Goal: Task Accomplishment & Management: Manage account settings

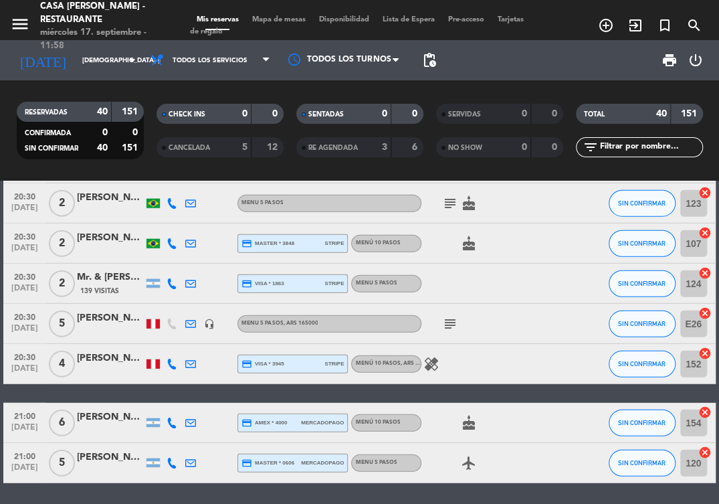
scroll to position [1584, 0]
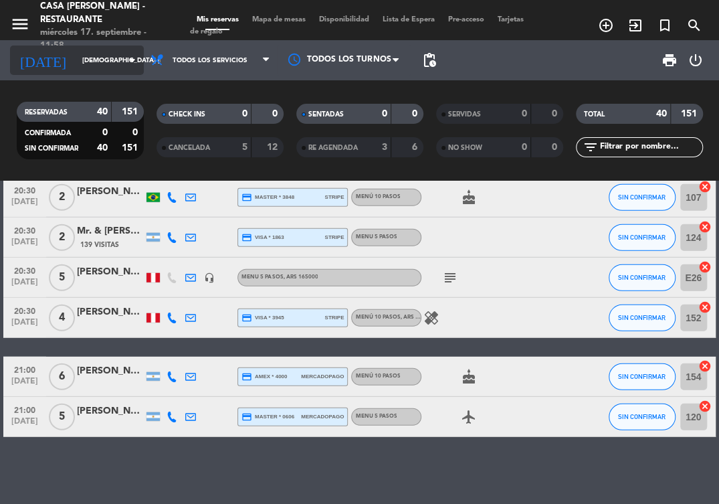
click at [128, 72] on div "[DATE] [DEMOGRAPHIC_DATA] [DATE] arrow_drop_down" at bounding box center [77, 60] width 134 height 29
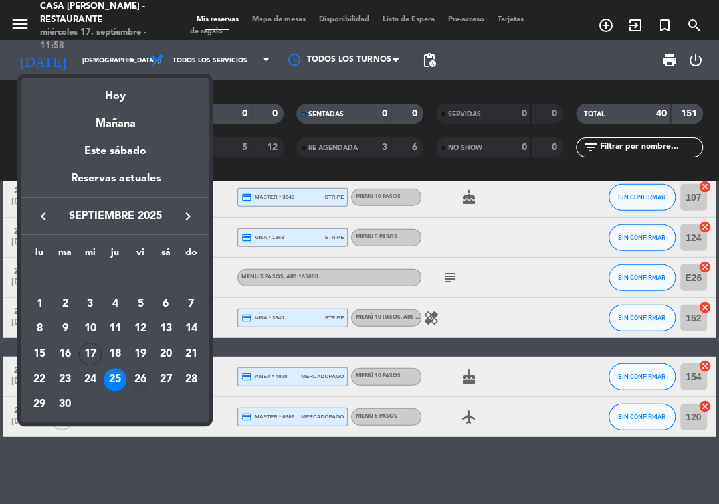
click at [146, 380] on div "26" at bounding box center [140, 379] width 23 height 23
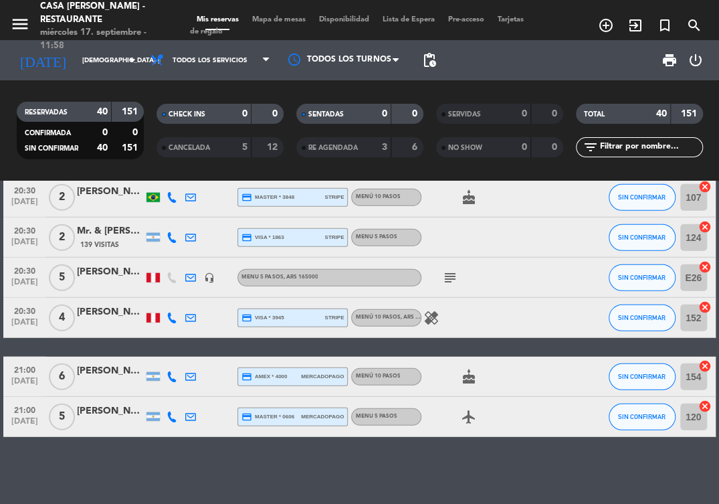
type input "vie. [DATE]"
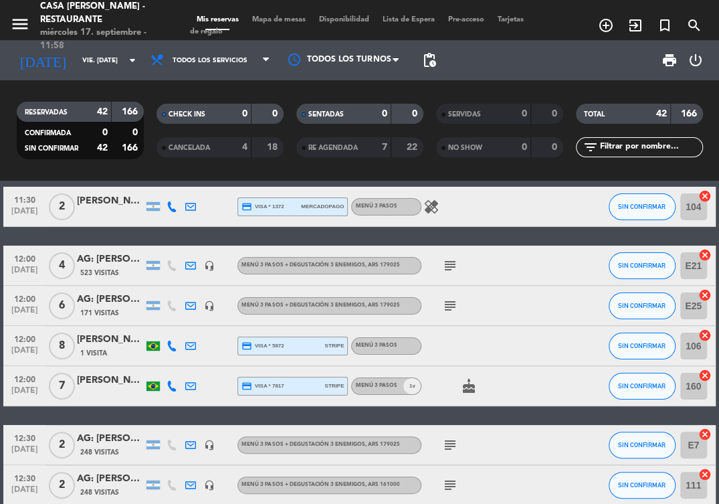
scroll to position [0, 0]
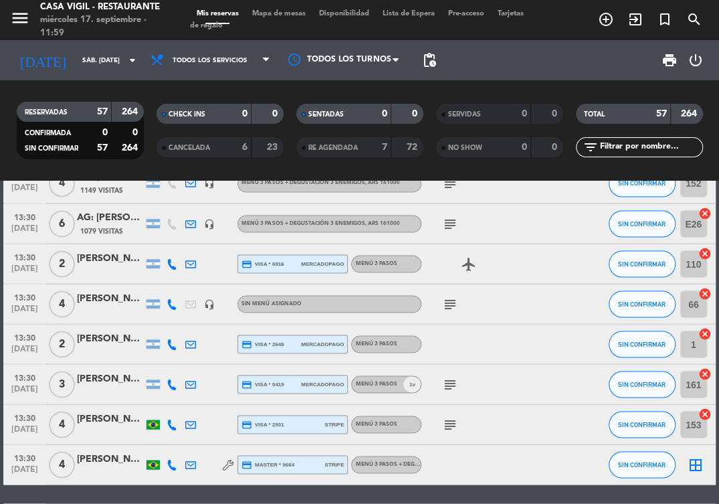
scroll to position [1115, 0]
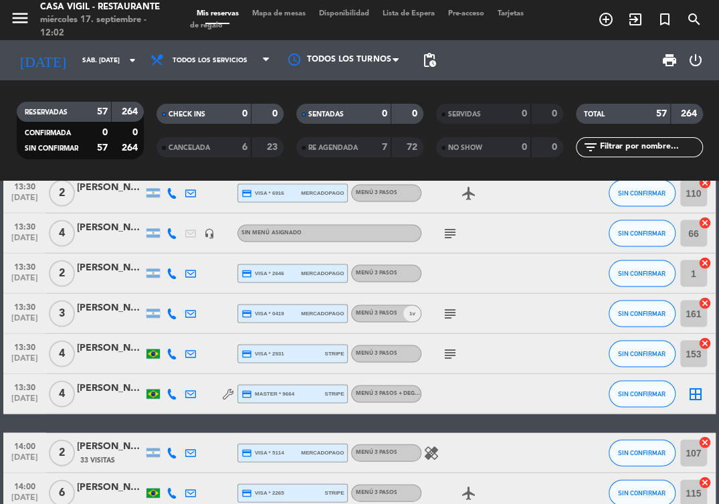
click at [223, 173] on div "RESERVADAS 57 264 CONFIRMADA 0 0 SIN CONFIRMAR 57 264 CHECK INS 0 0 CANCELADA 6…" at bounding box center [359, 130] width 719 height 100
click at [124, 61] on div "today sáb. 27 sep. arrow_drop_down" at bounding box center [77, 60] width 134 height 29
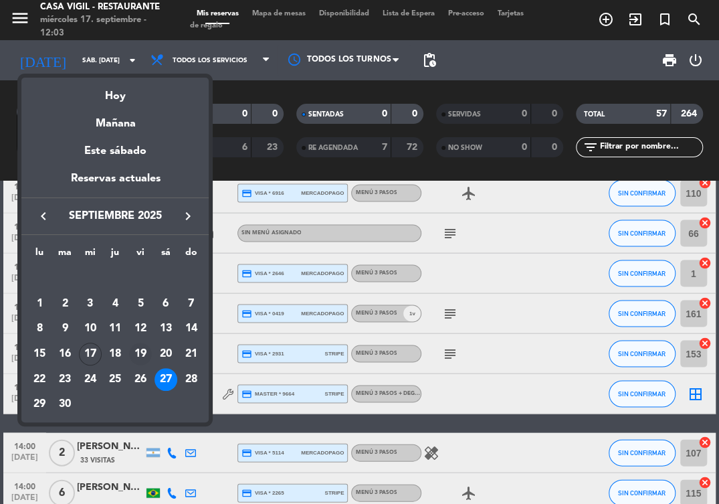
click at [135, 349] on div "19" at bounding box center [140, 354] width 23 height 23
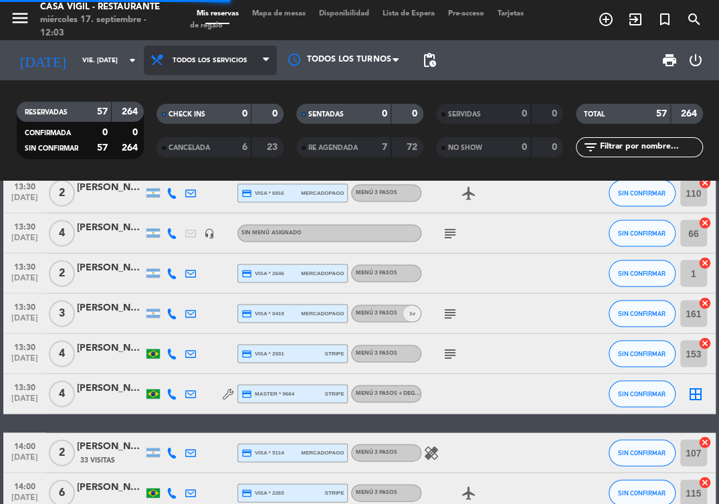
click at [234, 68] on span "Todos los servicios" at bounding box center [210, 60] width 133 height 29
click at [211, 120] on div "menu Casa Vigil - Restaurante miércoles 17. septiembre - 12:03 Mis reservas Map…" at bounding box center [359, 90] width 719 height 181
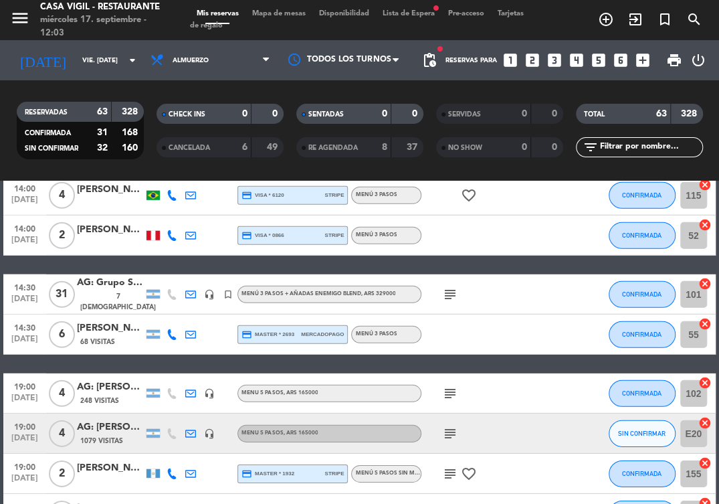
scroll to position [1636, 0]
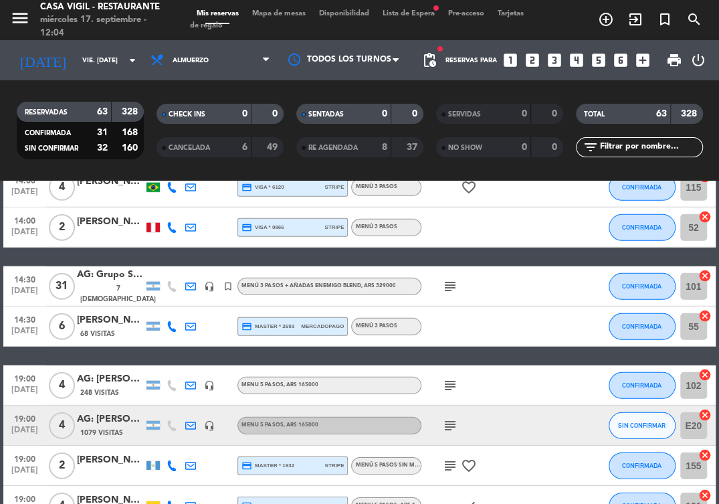
click at [106, 282] on div "AG: Grupo Sonic - Jeff Dike X31/ MATIAS SORIA" at bounding box center [110, 274] width 67 height 15
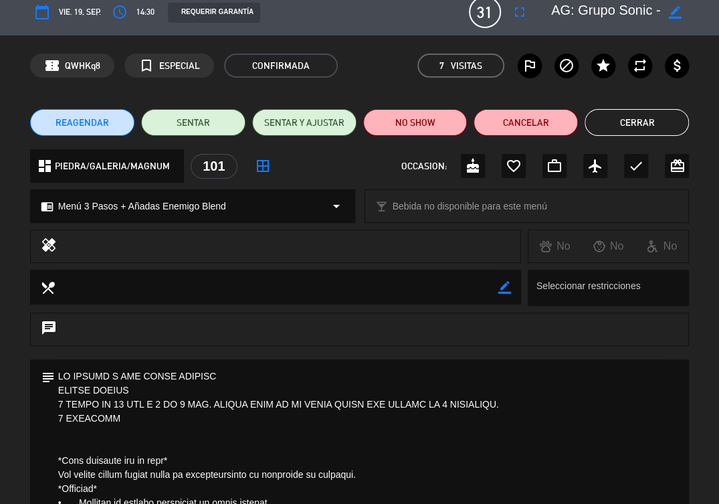
scroll to position [0, 0]
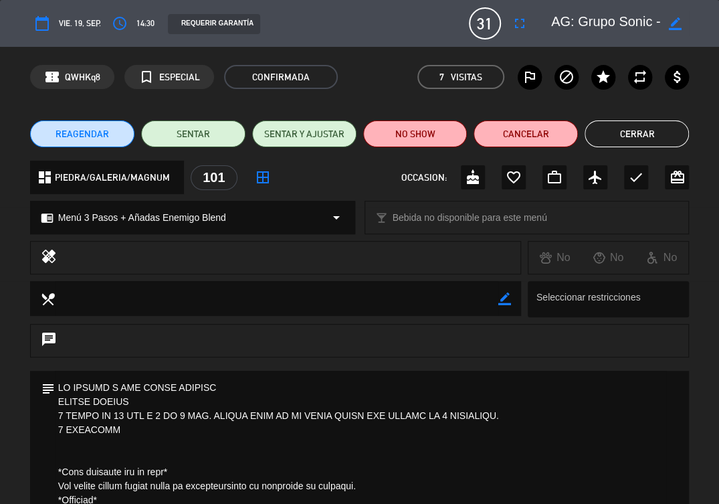
drag, startPoint x: 627, startPoint y: 132, endPoint x: 613, endPoint y: 135, distance: 14.4
click at [627, 132] on button "Cerrar" at bounding box center [637, 133] width 104 height 27
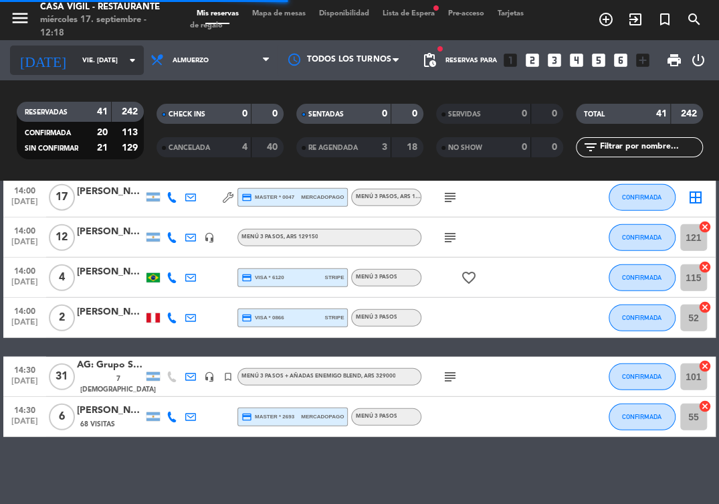
click at [102, 65] on input "vie. 19 sep." at bounding box center [122, 60] width 92 height 21
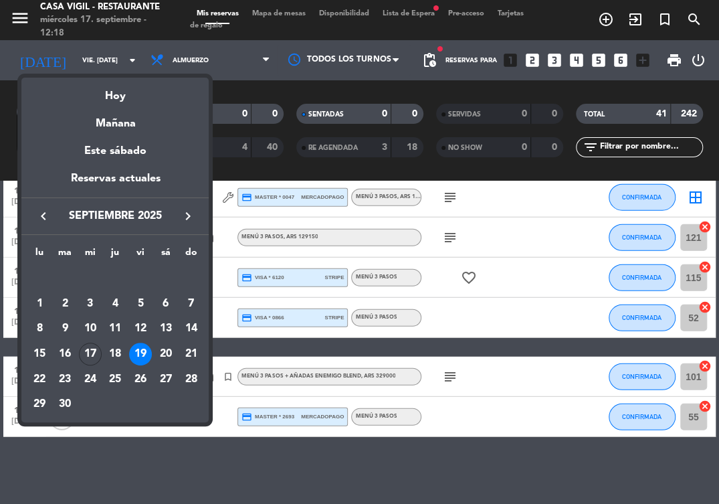
drag, startPoint x: 92, startPoint y: 383, endPoint x: 82, endPoint y: 363, distance: 22.8
click at [92, 381] on div "24" at bounding box center [90, 379] width 23 height 23
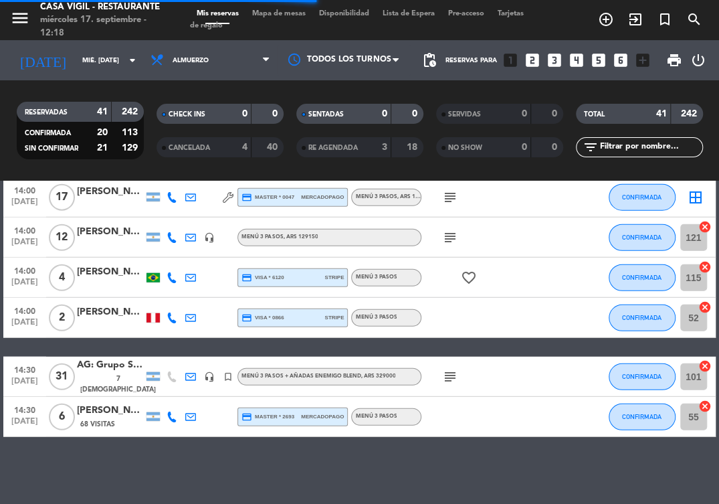
scroll to position [1042, 0]
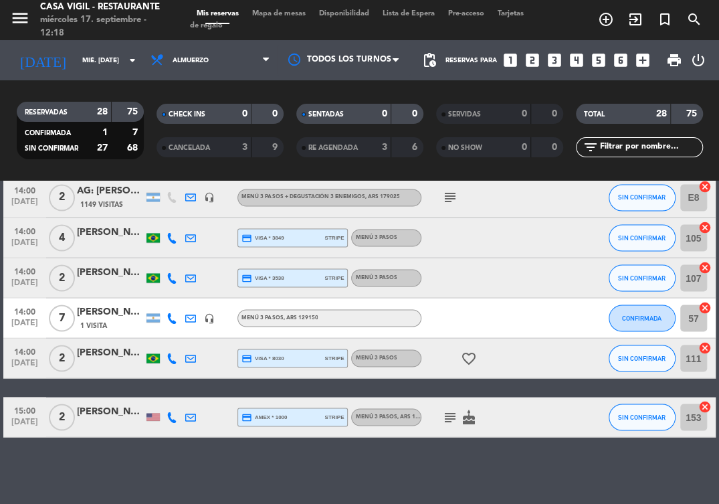
click at [45, 465] on div "No hay notas para este servicio. Haz clic para agregar una 11:30 sep. 24 5 AG: …" at bounding box center [359, 342] width 719 height 323
click at [220, 64] on span "Almuerzo" at bounding box center [210, 60] width 133 height 29
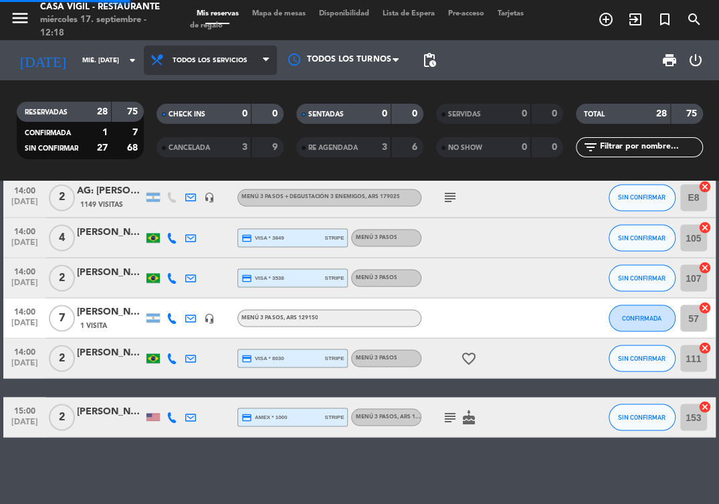
click at [215, 95] on div "menu Casa Vigil - Restaurante miércoles 17. septiembre - 12:18 Mis reservas Map…" at bounding box center [359, 90] width 719 height 181
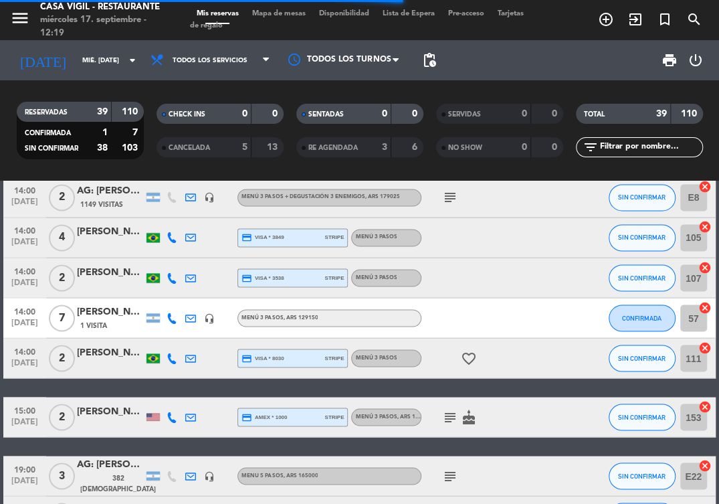
scroll to position [1525, 0]
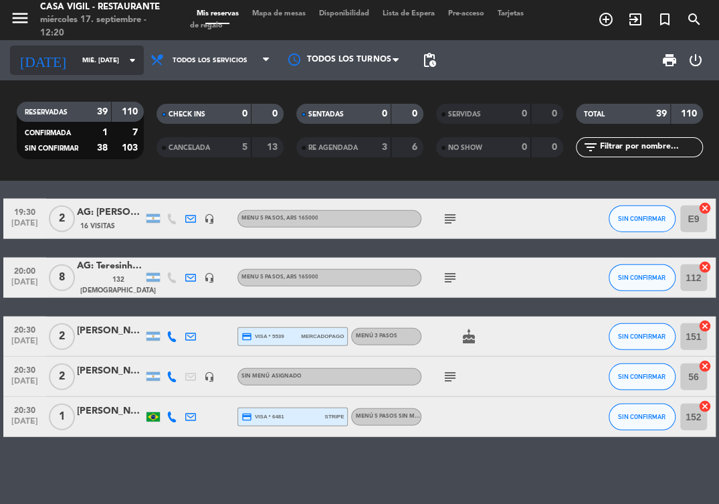
click at [122, 66] on input "mié. 24 sep." at bounding box center [122, 60] width 92 height 21
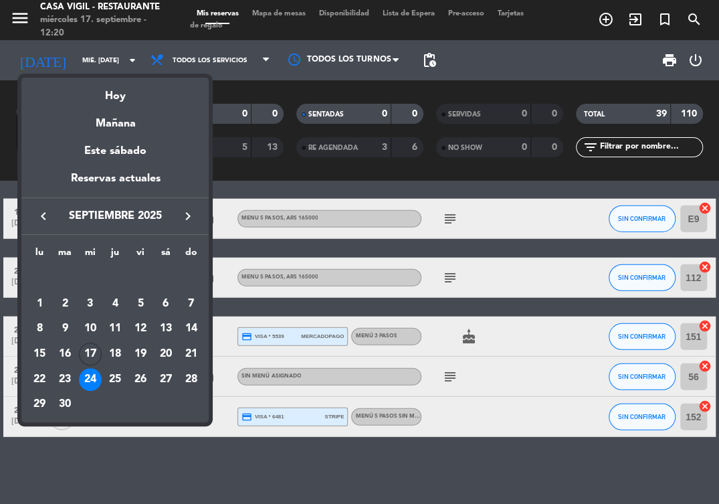
click at [313, 444] on div at bounding box center [359, 252] width 719 height 504
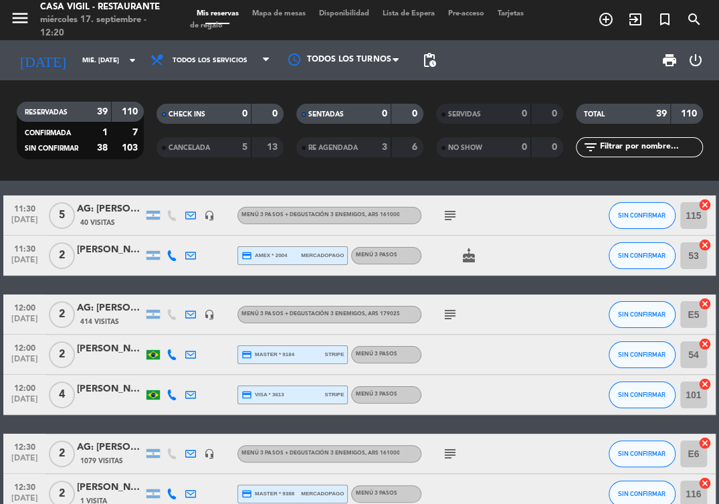
scroll to position [0, 0]
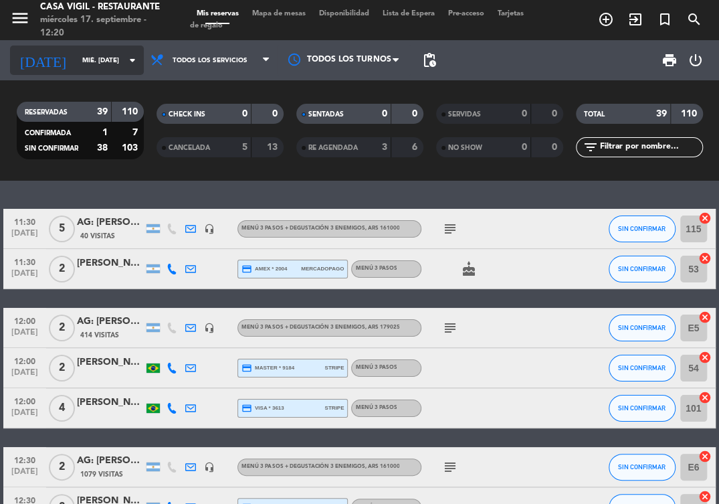
click at [131, 64] on icon "arrow_drop_down" at bounding box center [132, 60] width 16 height 16
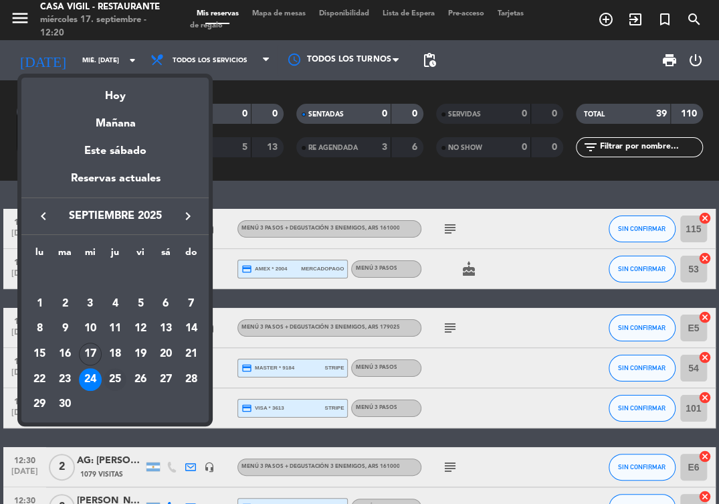
click at [111, 375] on div "25" at bounding box center [115, 379] width 23 height 23
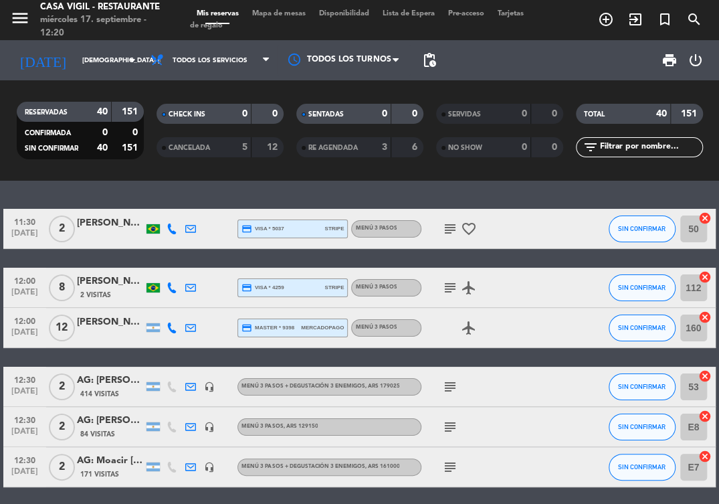
click at [154, 175] on div "RESERVADAS 40 151 CONFIRMADA 0 0 SIN CONFIRMAR 40 151 CHECK INS 0 0 CANCELADA 5…" at bounding box center [359, 130] width 719 height 100
click at [27, 17] on icon "menu" at bounding box center [20, 18] width 20 height 20
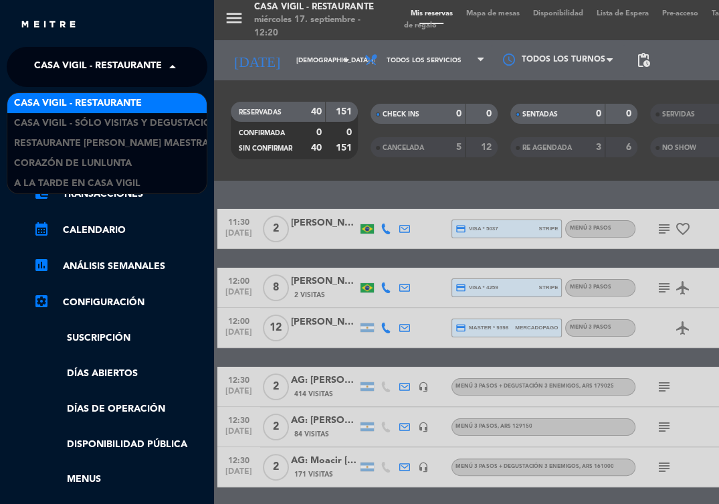
click at [107, 74] on span "Casa [PERSON_NAME] - Restaurante" at bounding box center [98, 67] width 128 height 28
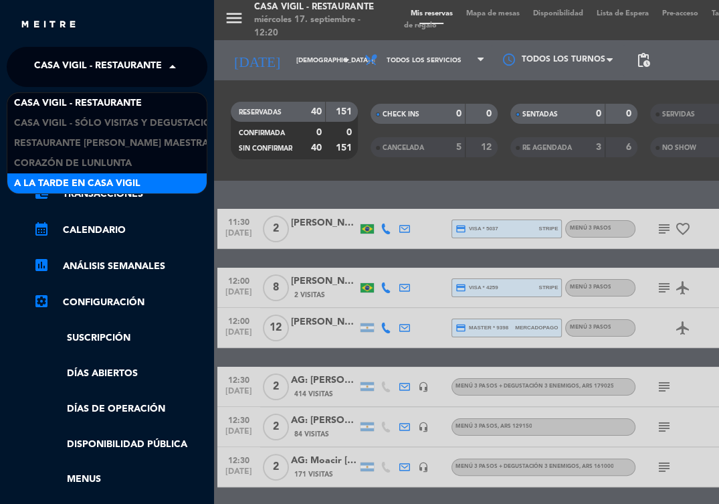
click at [102, 178] on span "A la tarde en Casa Vigil" at bounding box center [77, 183] width 126 height 15
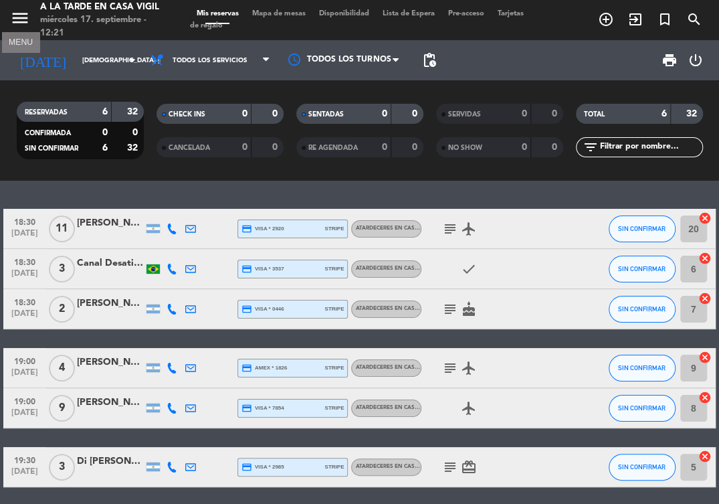
click at [17, 13] on icon "menu" at bounding box center [20, 18] width 20 height 20
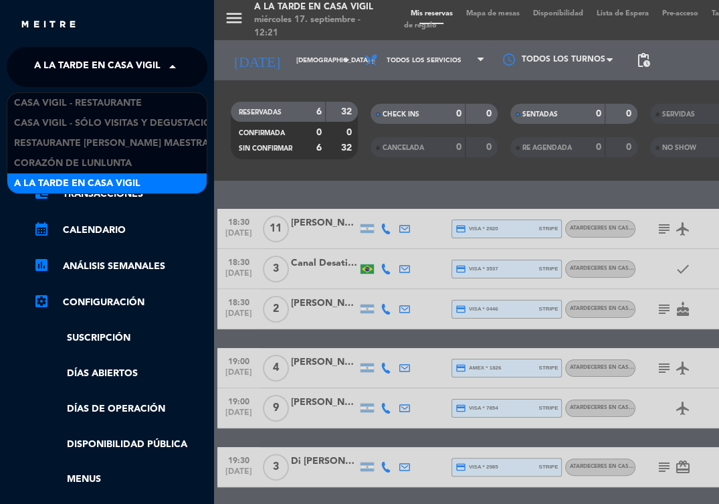
drag, startPoint x: 123, startPoint y: 63, endPoint x: 126, endPoint y: 74, distance: 11.9
click at [124, 65] on span "A la tarde en Casa Vigil" at bounding box center [97, 67] width 126 height 28
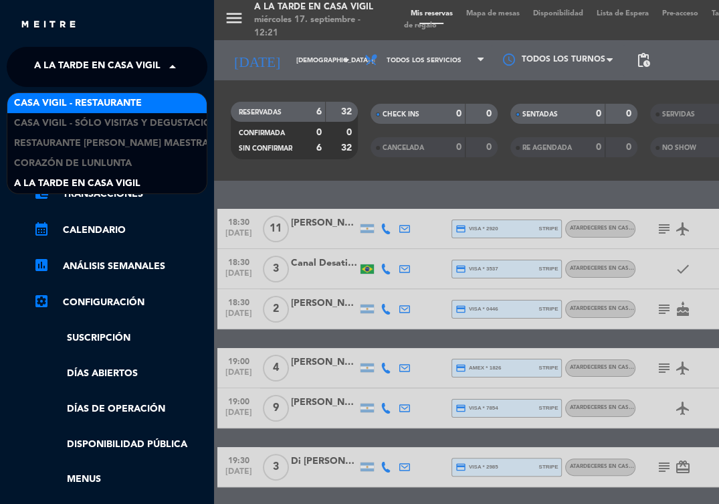
click at [123, 108] on span "Casa [PERSON_NAME] - Restaurante" at bounding box center [78, 103] width 128 height 15
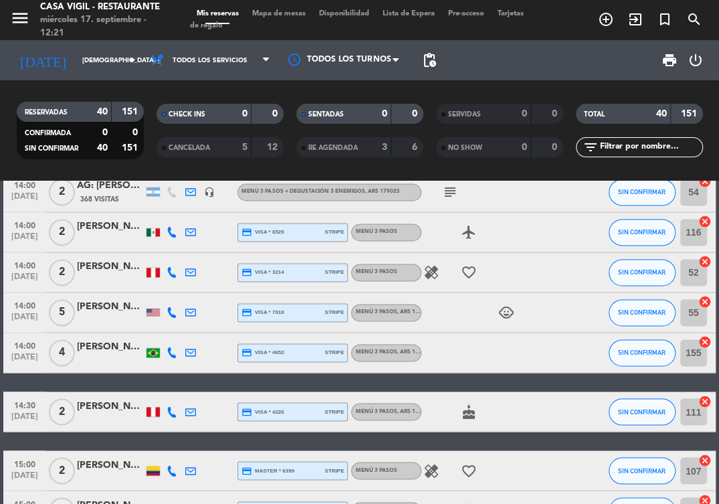
scroll to position [966, 0]
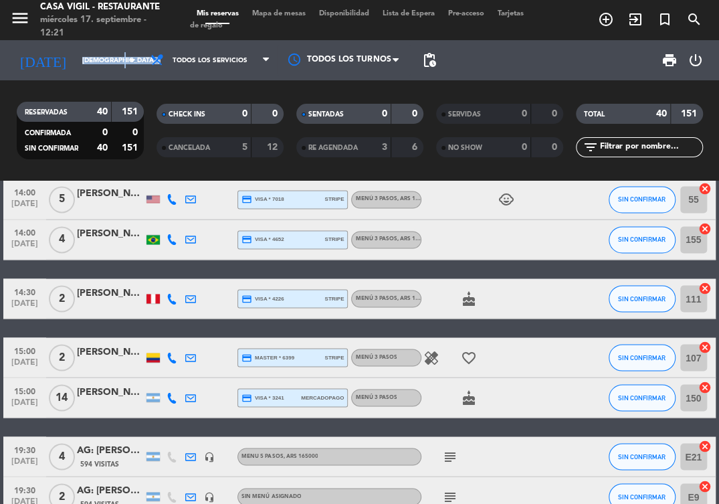
drag, startPoint x: 125, startPoint y: 67, endPoint x: 123, endPoint y: 76, distance: 8.9
click at [123, 76] on div "[DATE] [DEMOGRAPHIC_DATA] [DATE] arrow_drop_down" at bounding box center [77, 60] width 134 height 40
click at [129, 61] on icon "arrow_drop_down" at bounding box center [132, 60] width 16 height 16
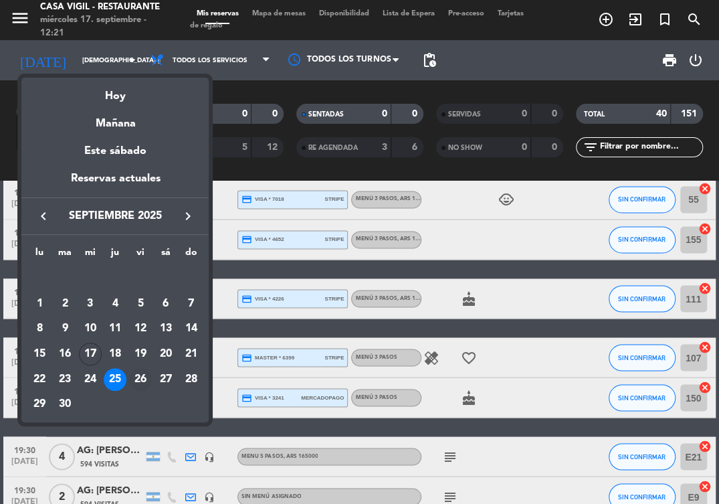
click at [133, 381] on div "26" at bounding box center [140, 379] width 23 height 23
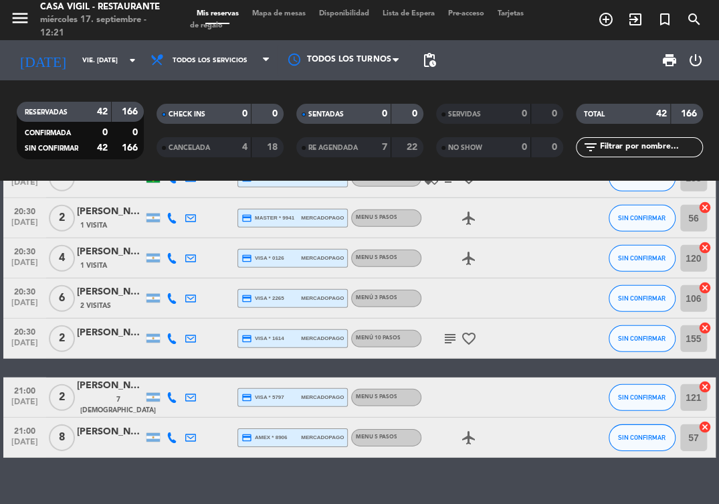
scroll to position [1664, 0]
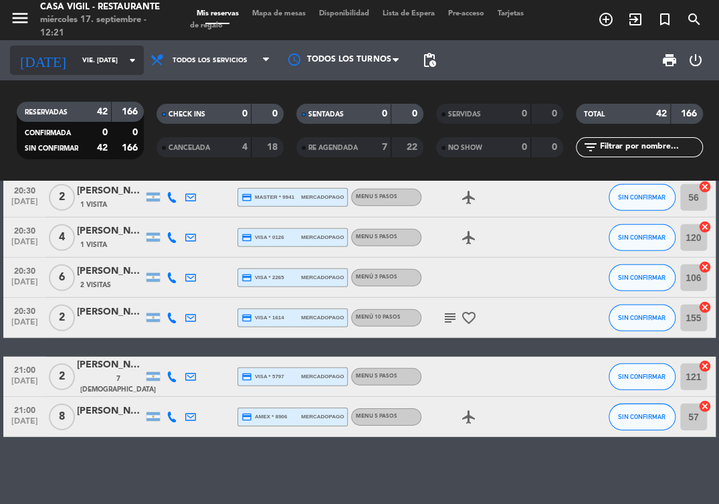
click at [133, 66] on icon "arrow_drop_down" at bounding box center [132, 60] width 16 height 16
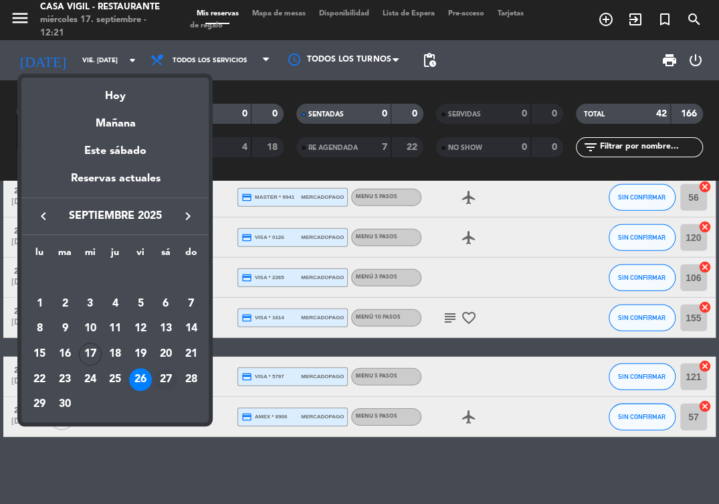
click at [165, 377] on div "27" at bounding box center [166, 379] width 23 height 23
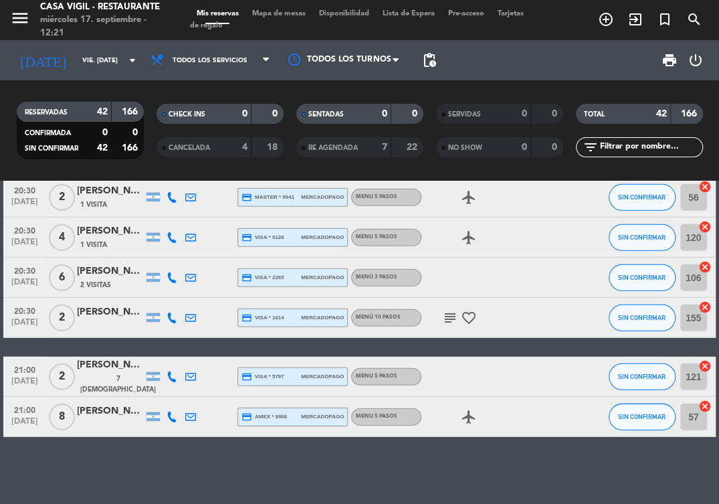
type input "sáb. 27 sep."
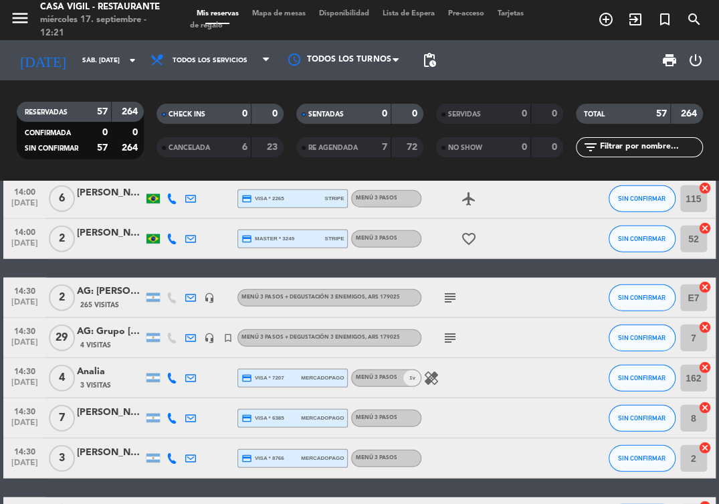
scroll to position [1413, 0]
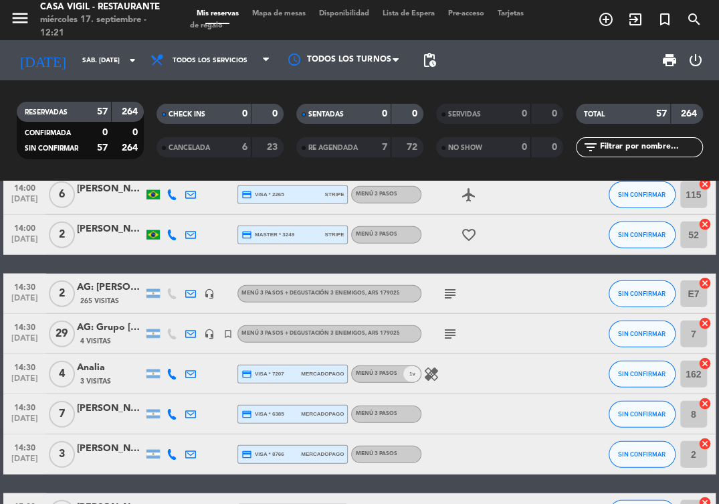
click at [102, 336] on span "4 Visitas" at bounding box center [95, 341] width 31 height 11
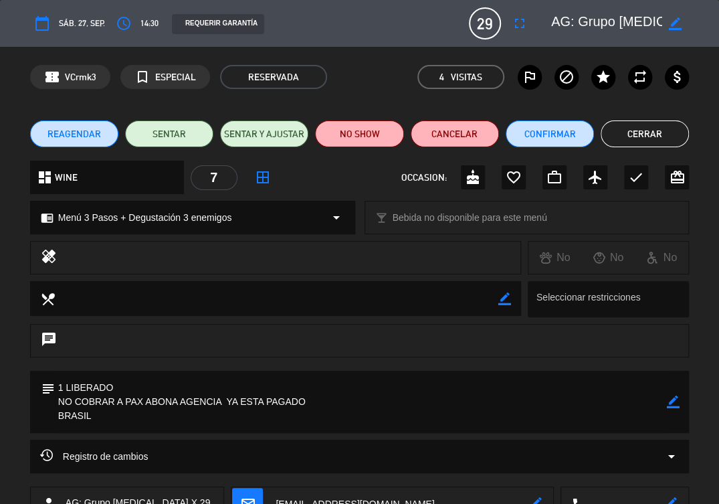
click at [562, 400] on textarea at bounding box center [361, 402] width 612 height 62
click at [671, 402] on icon "border_color" at bounding box center [673, 402] width 13 height 13
click at [525, 416] on textarea at bounding box center [361, 402] width 612 height 62
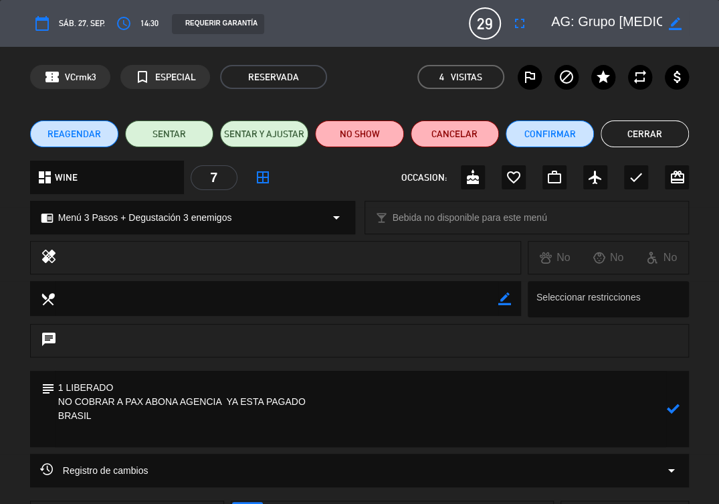
paste textarea "*Entradas* • Empanada de osobuco acompañada de salsa tártara • Empanada de humi…"
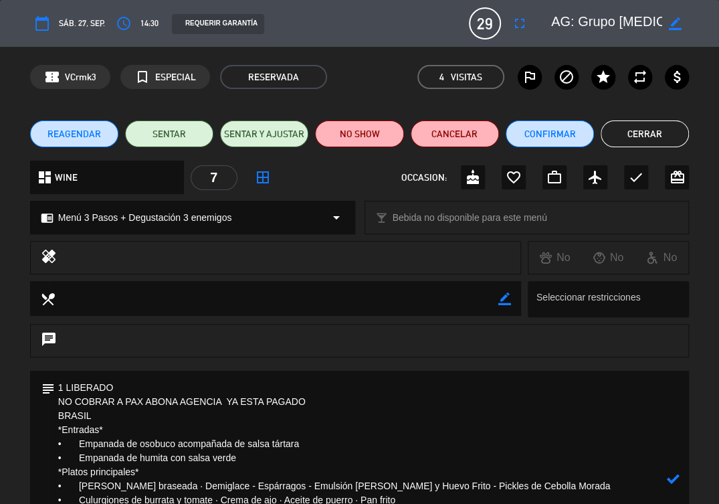
scroll to position [72, 0]
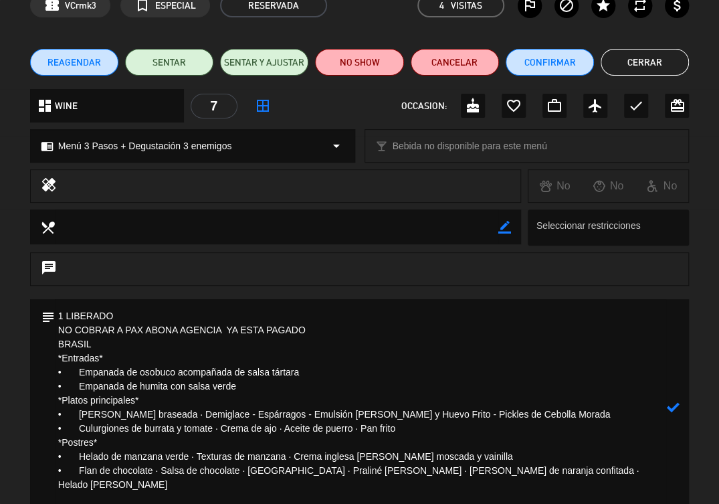
click at [677, 408] on icon at bounding box center [673, 407] width 13 height 13
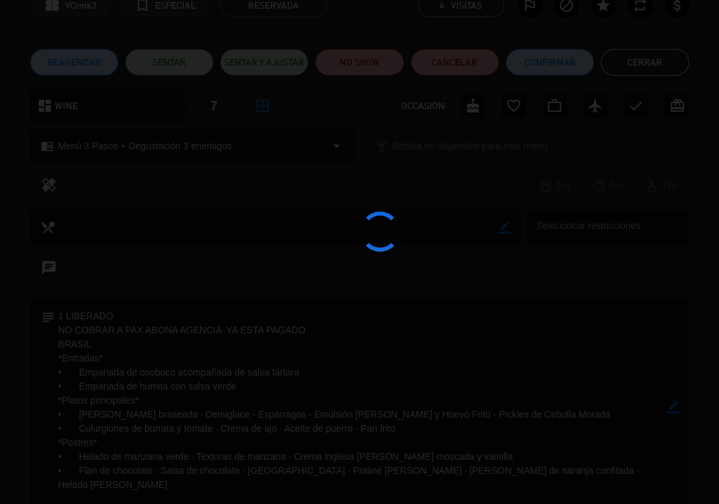
type textarea "1 LIBERADO NO COBRAR A PAX ABONA AGENCIA YA ESTA PAGADO BRASIL *Entradas* • Emp…"
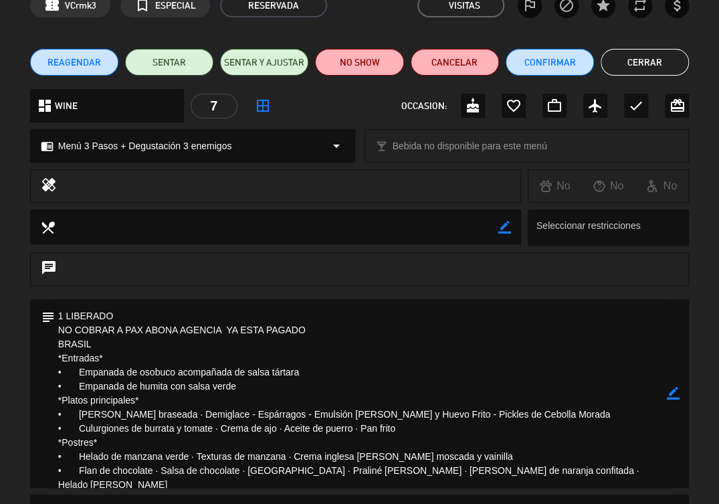
click at [478, 360] on textarea at bounding box center [361, 393] width 612 height 189
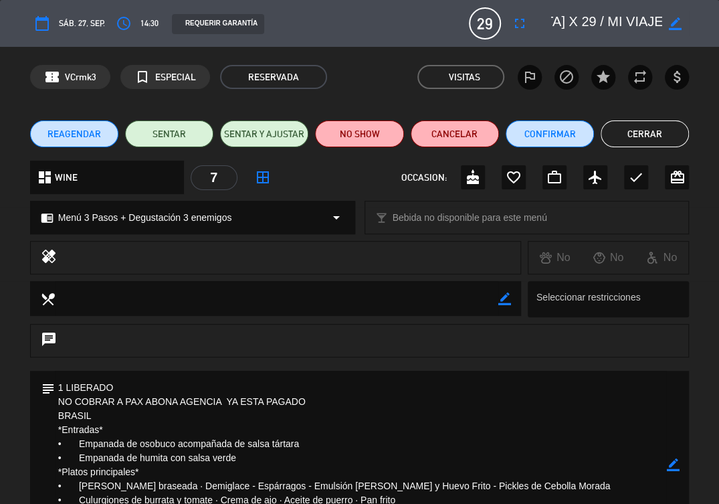
scroll to position [0, 104]
drag, startPoint x: 579, startPoint y: 22, endPoint x: 566, endPoint y: 24, distance: 13.5
click at [566, 24] on textarea at bounding box center [606, 23] width 110 height 24
drag, startPoint x: 563, startPoint y: 384, endPoint x: 574, endPoint y: 379, distance: 12.0
click at [563, 384] on textarea at bounding box center [361, 465] width 612 height 189
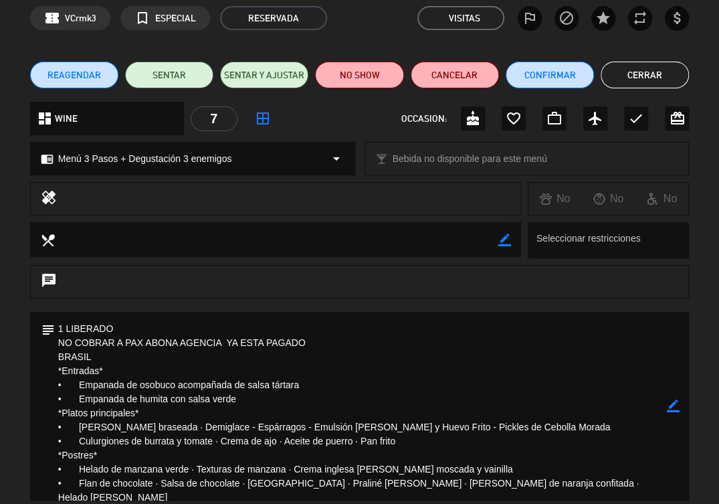
scroll to position [74, 0]
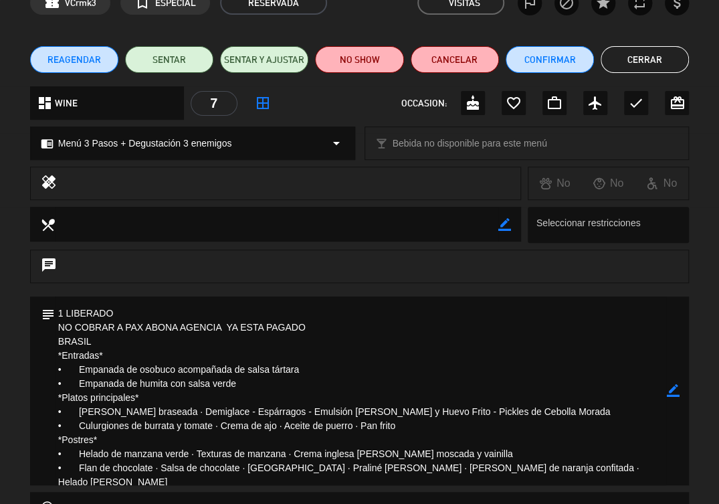
click at [542, 272] on div "chat" at bounding box center [359, 266] width 659 height 33
drag, startPoint x: 523, startPoint y: 283, endPoint x: 450, endPoint y: 274, distance: 73.5
click at [523, 283] on div "chat" at bounding box center [359, 273] width 719 height 47
click at [12, 253] on div "chat" at bounding box center [359, 273] width 719 height 47
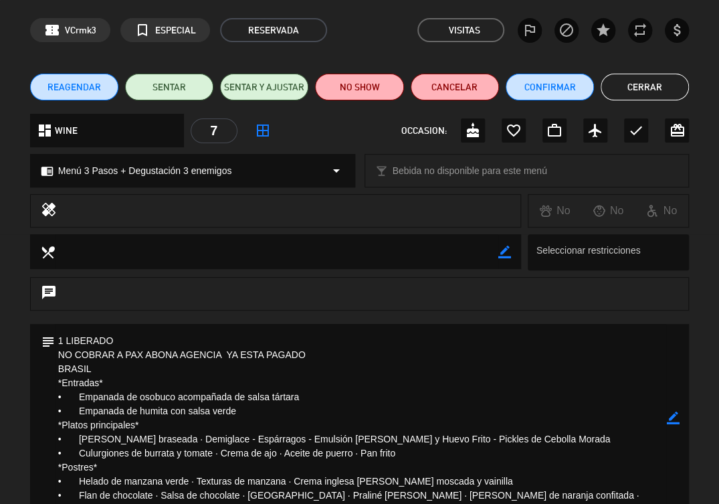
scroll to position [0, 0]
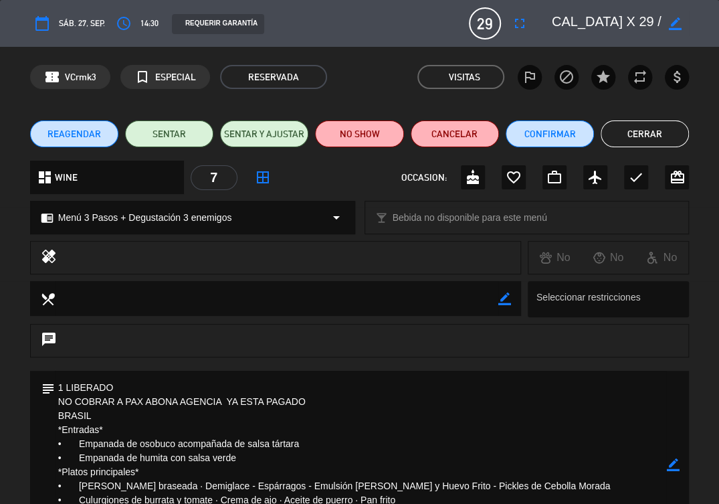
drag, startPoint x: 653, startPoint y: 134, endPoint x: 598, endPoint y: 116, distance: 58.2
click at [652, 133] on button "Cerrar" at bounding box center [645, 133] width 88 height 27
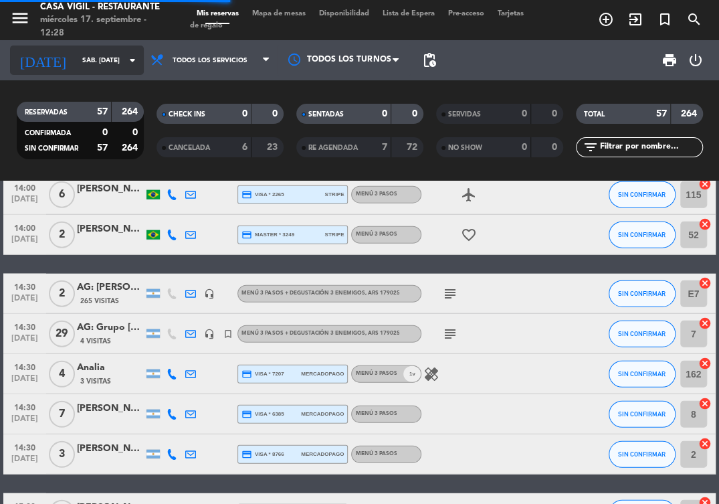
click at [110, 64] on input "sáb. 27 sep." at bounding box center [122, 60] width 92 height 21
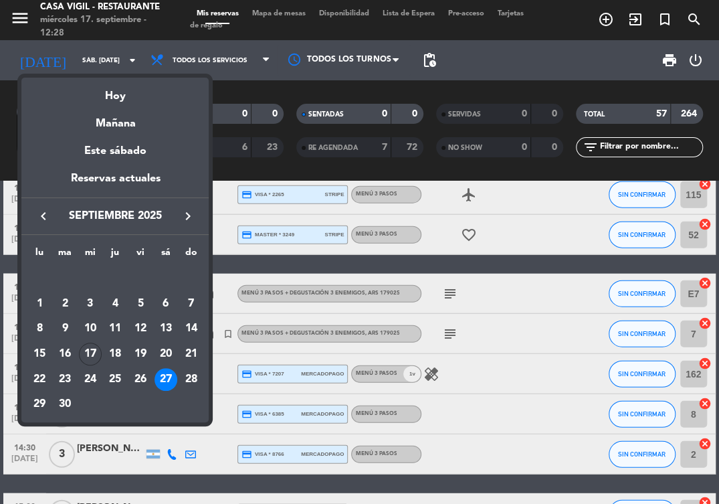
click at [263, 261] on div at bounding box center [359, 252] width 719 height 504
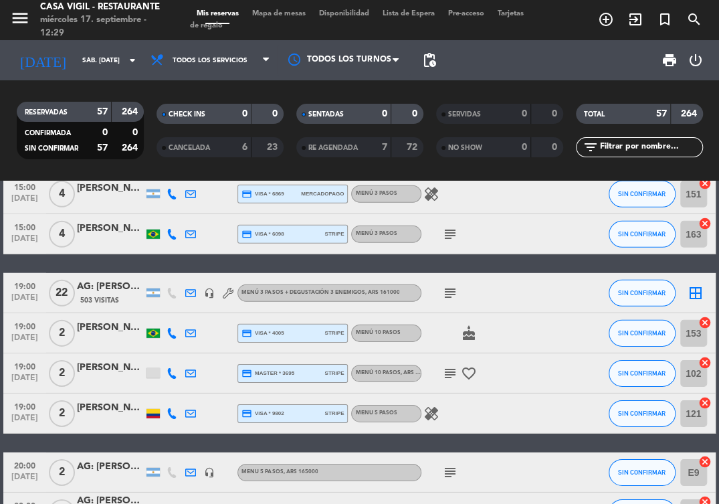
scroll to position [1710, 0]
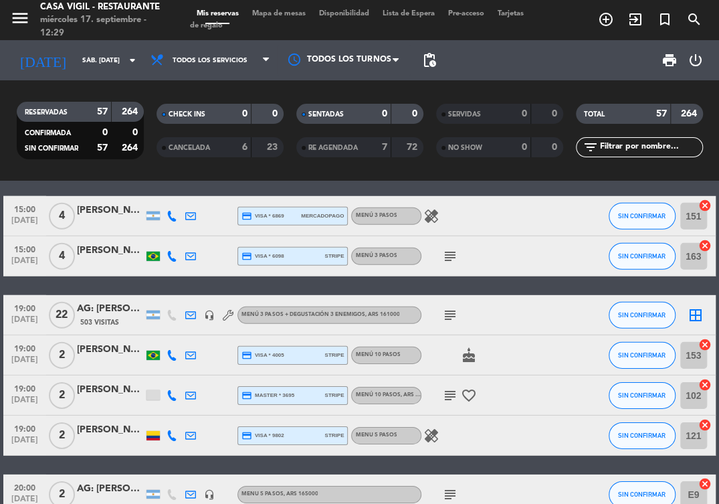
click at [102, 311] on div "AG: Janaína Joia de Souza X22/ SUNTRIP" at bounding box center [110, 308] width 67 height 15
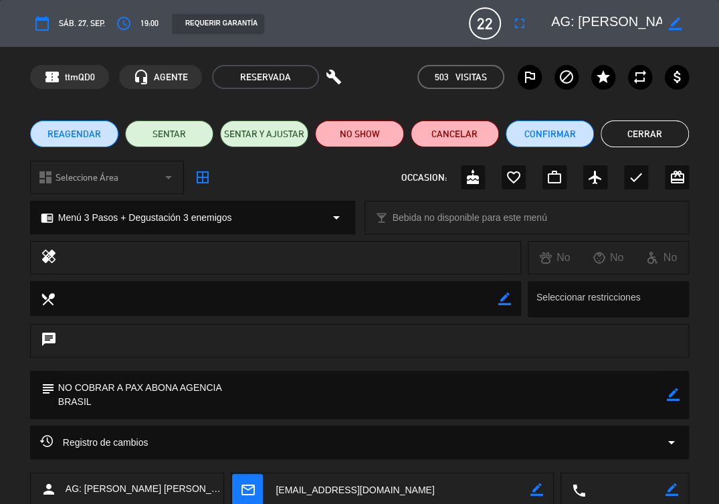
click at [480, 357] on div "chat" at bounding box center [359, 347] width 719 height 47
click at [648, 141] on button "Cerrar" at bounding box center [645, 133] width 88 height 27
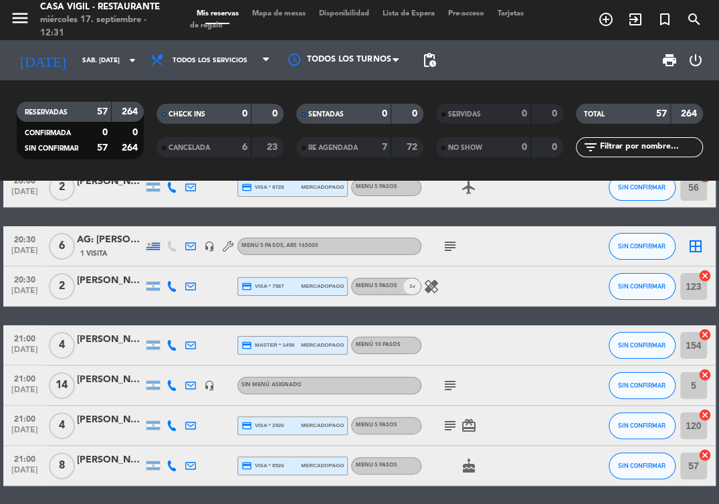
scroll to position [2192, 0]
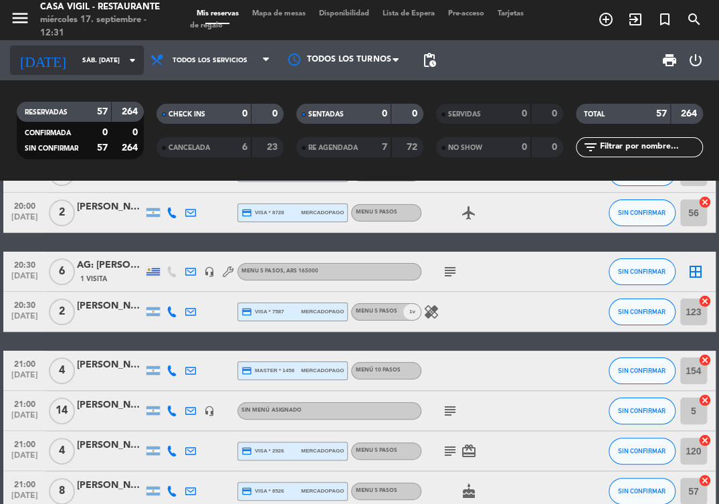
click at [126, 68] on div "today sáb. 27 sep. arrow_drop_down" at bounding box center [77, 60] width 134 height 29
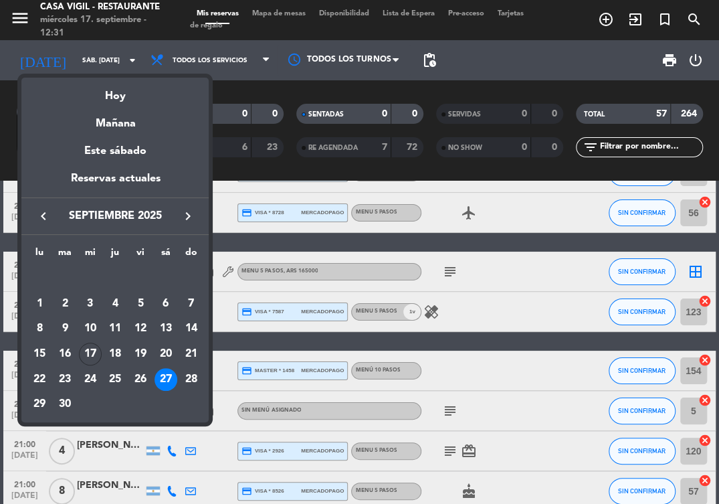
click at [193, 376] on div "28" at bounding box center [191, 379] width 23 height 23
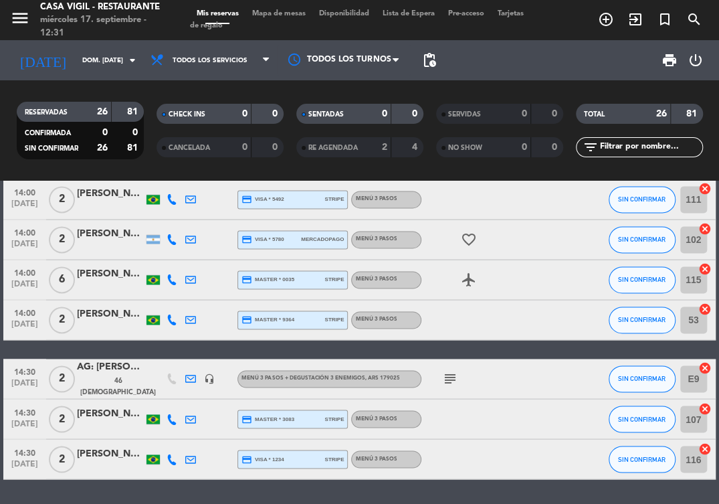
scroll to position [909, 0]
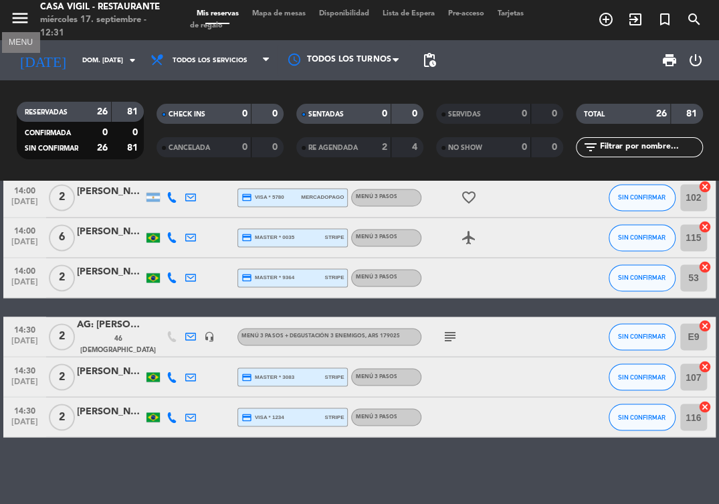
drag, startPoint x: 24, startPoint y: 17, endPoint x: 58, endPoint y: 58, distance: 53.3
click at [24, 20] on icon "menu" at bounding box center [20, 18] width 20 height 20
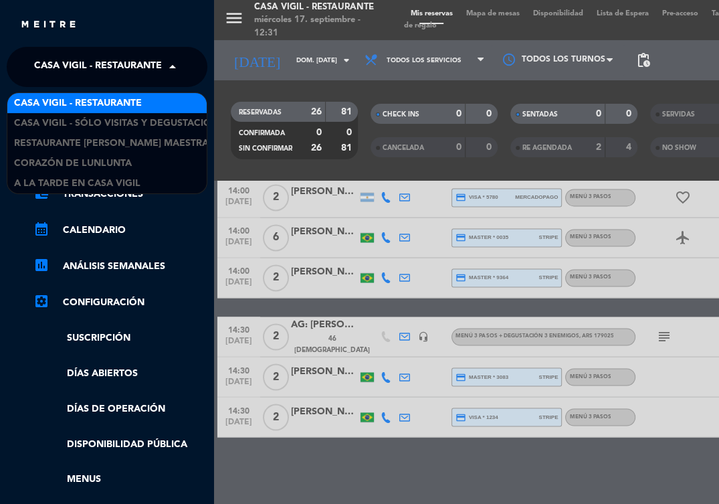
click at [101, 70] on span "Casa [PERSON_NAME] - Restaurante" at bounding box center [98, 67] width 128 height 28
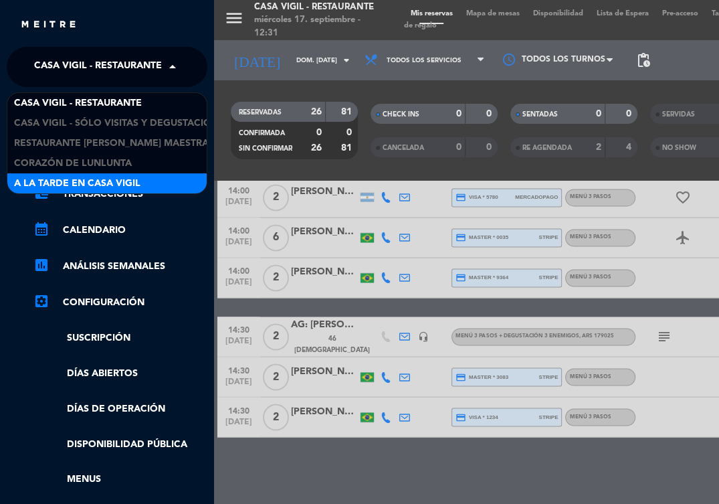
click at [88, 183] on span "A la tarde en Casa Vigil" at bounding box center [77, 183] width 126 height 15
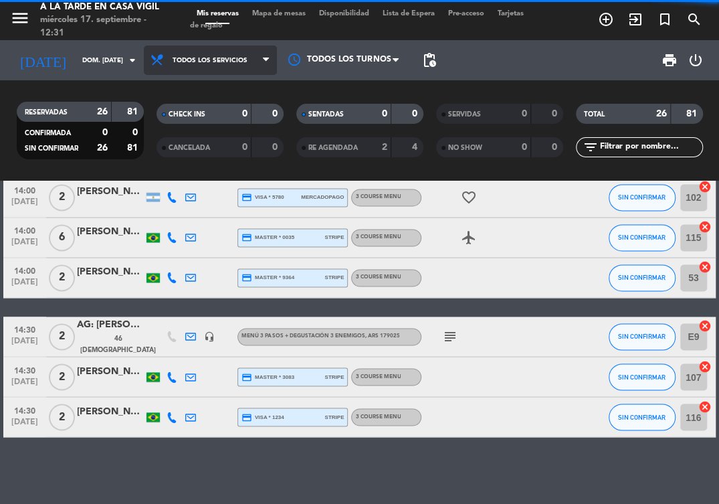
click at [220, 68] on span "Todos los servicios" at bounding box center [210, 60] width 133 height 29
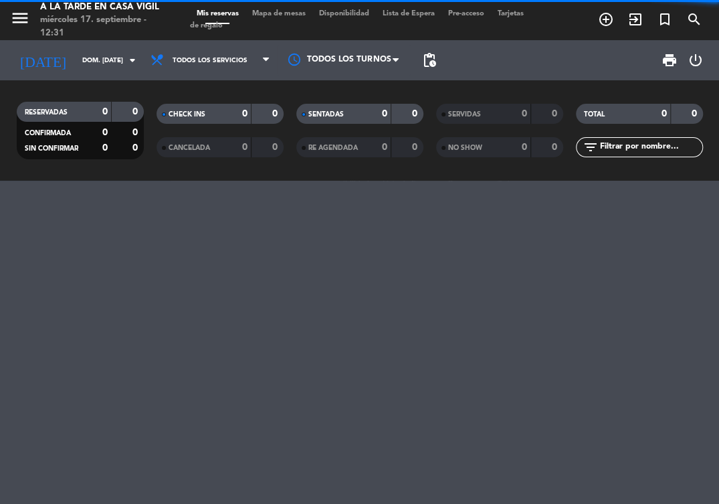
scroll to position [0, 0]
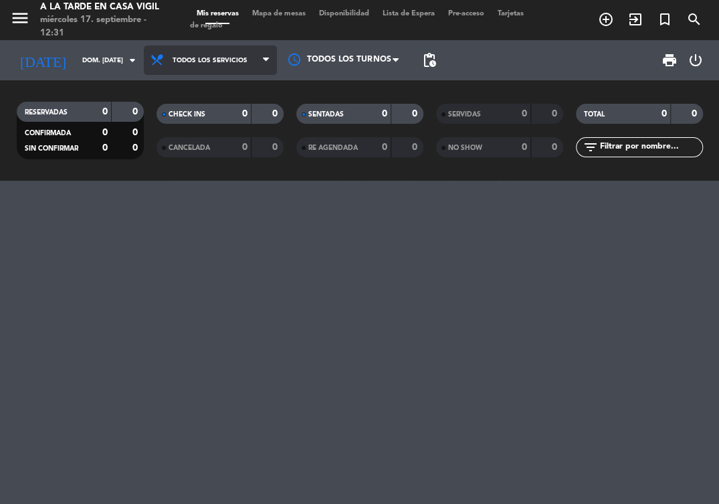
click at [198, 56] on span "Todos los servicios" at bounding box center [210, 60] width 133 height 29
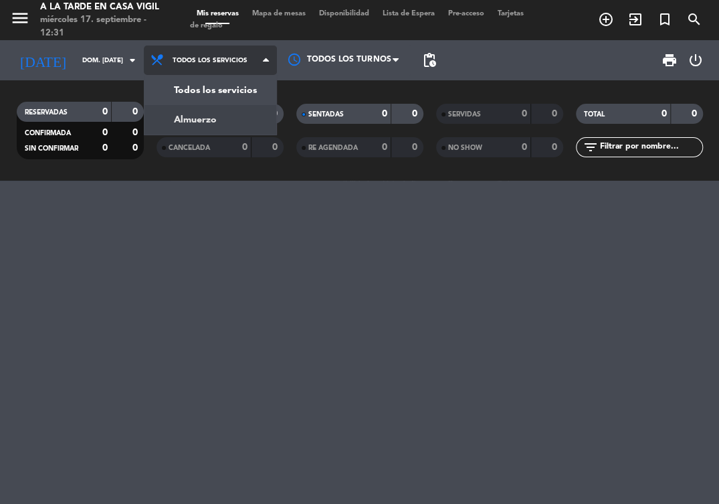
click at [192, 118] on div "menu A la tarde en Casa Vigil miércoles 17. septiembre - 12:31 Mis reservas Map…" at bounding box center [359, 90] width 719 height 181
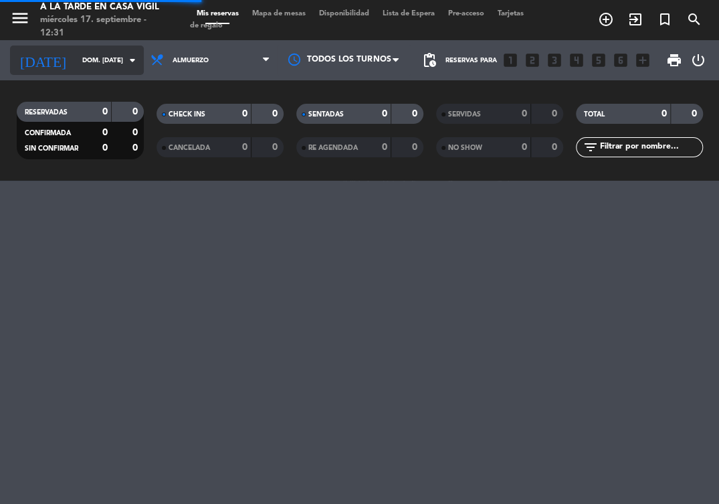
click at [108, 71] on div "today dom. 28 sep. arrow_drop_down" at bounding box center [77, 60] width 134 height 29
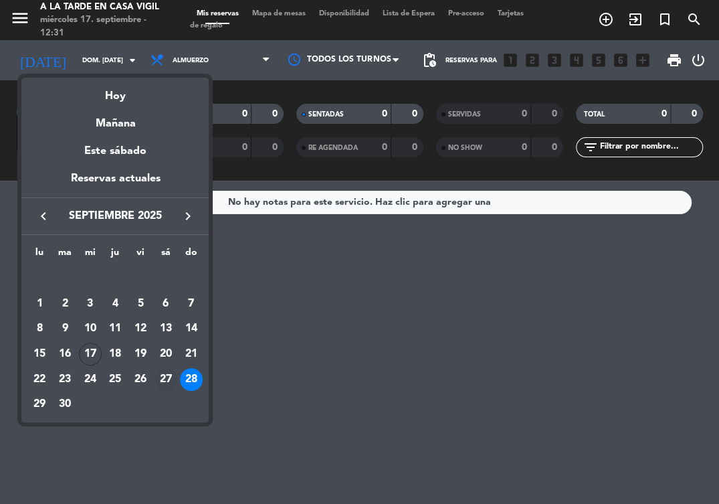
click at [168, 383] on div "27" at bounding box center [166, 379] width 23 height 23
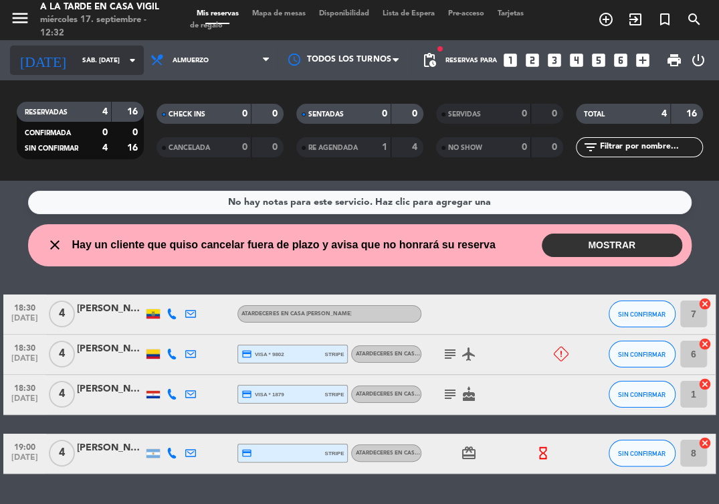
click at [131, 62] on icon "arrow_drop_down" at bounding box center [132, 60] width 16 height 16
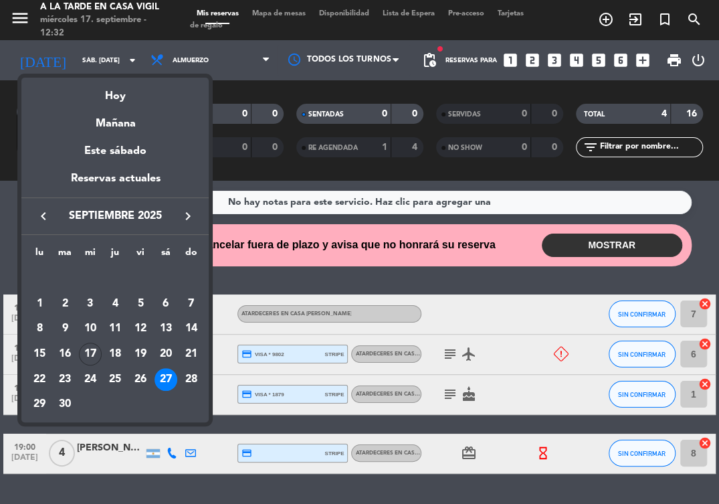
click at [143, 383] on div "26" at bounding box center [140, 379] width 23 height 23
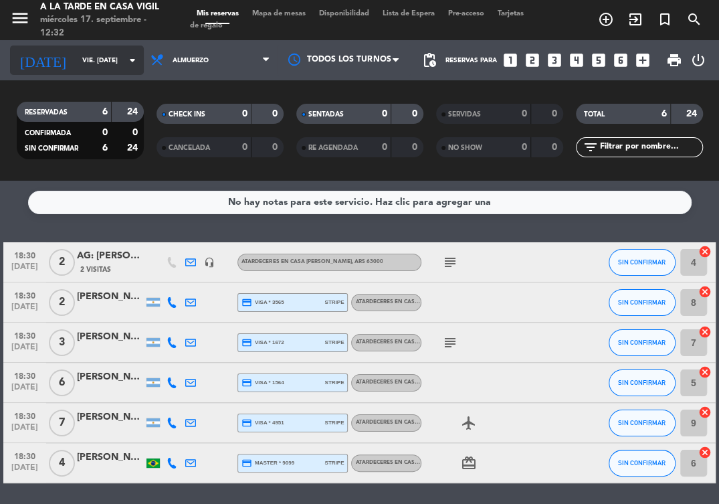
click at [108, 68] on input "vie. [DATE]" at bounding box center [122, 60] width 92 height 21
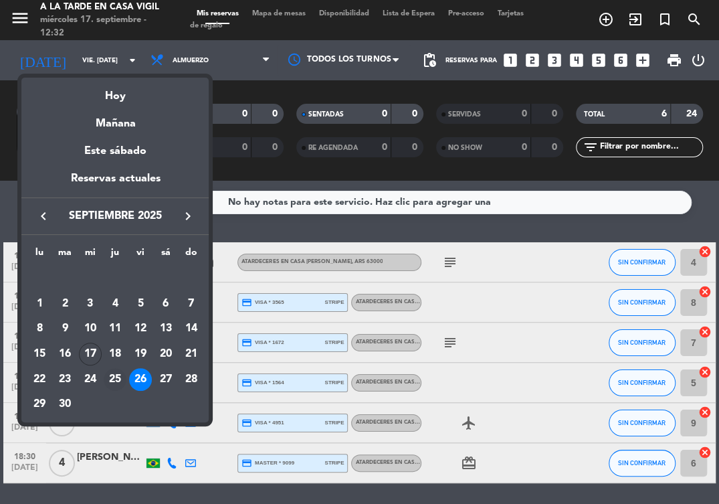
click at [113, 378] on div "25" at bounding box center [115, 379] width 23 height 23
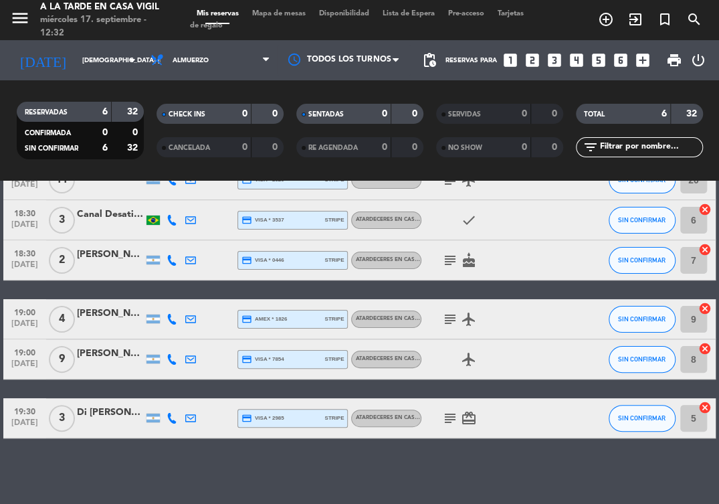
scroll to position [84, 0]
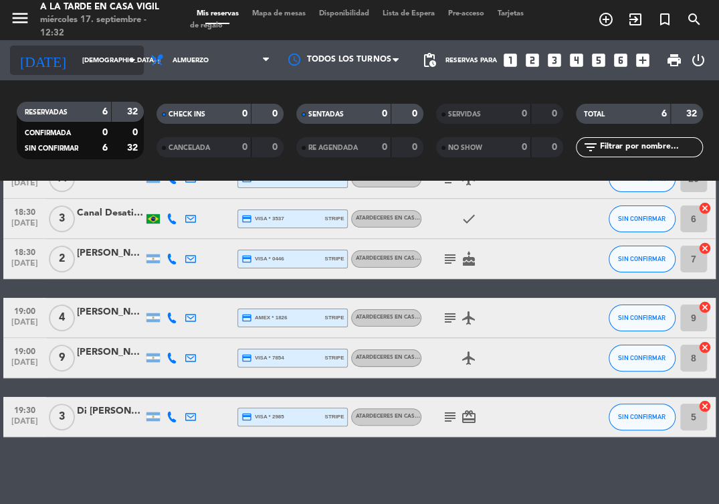
click at [116, 58] on input "[DEMOGRAPHIC_DATA] [DATE]" at bounding box center [122, 60] width 92 height 21
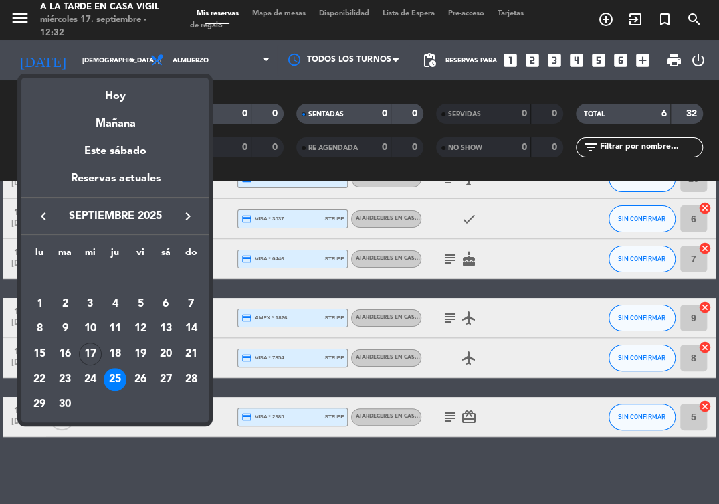
click at [87, 381] on div "24" at bounding box center [90, 379] width 23 height 23
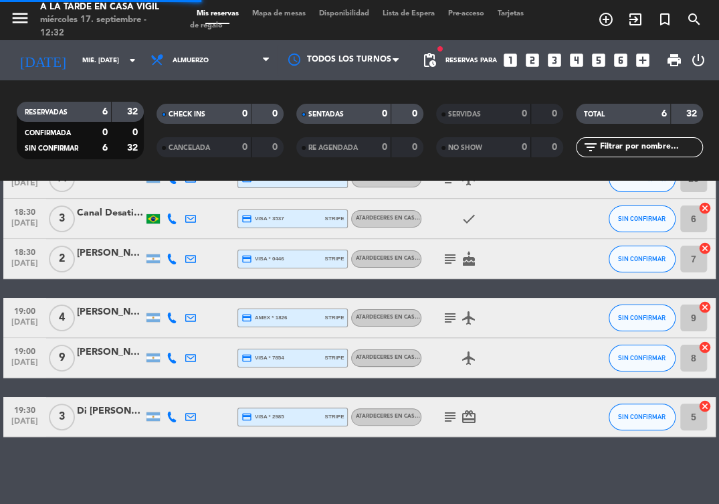
scroll to position [25, 0]
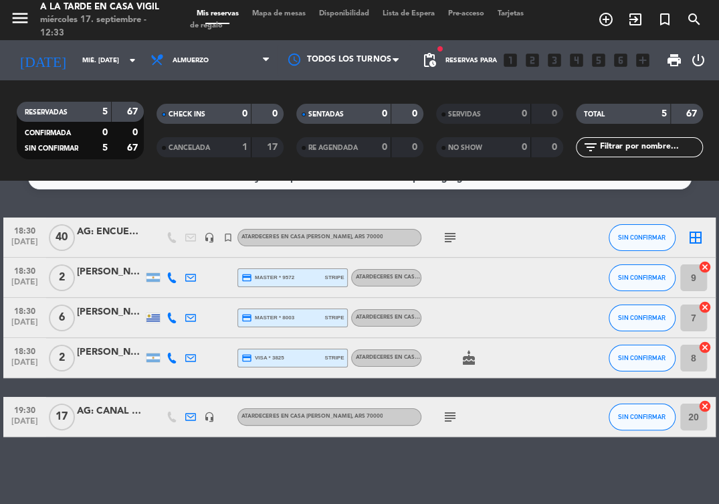
click at [122, 411] on div "AG: CANAL DIRECTO X17/ GORA TURISMO" at bounding box center [110, 411] width 67 height 15
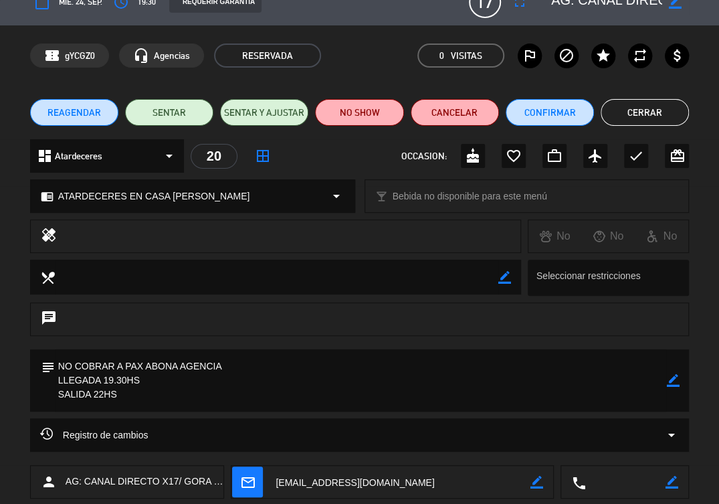
scroll to position [0, 0]
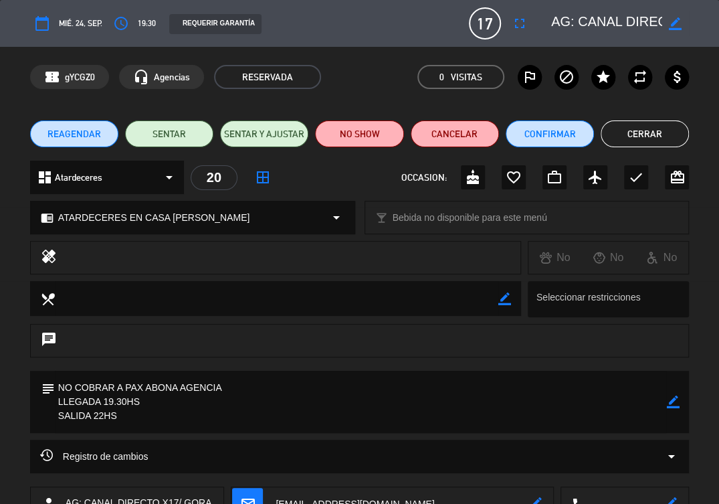
click at [581, 22] on textarea at bounding box center [606, 23] width 110 height 24
drag, startPoint x: 431, startPoint y: 351, endPoint x: 318, endPoint y: 325, distance: 116.1
click at [431, 349] on div "chat" at bounding box center [359, 340] width 659 height 33
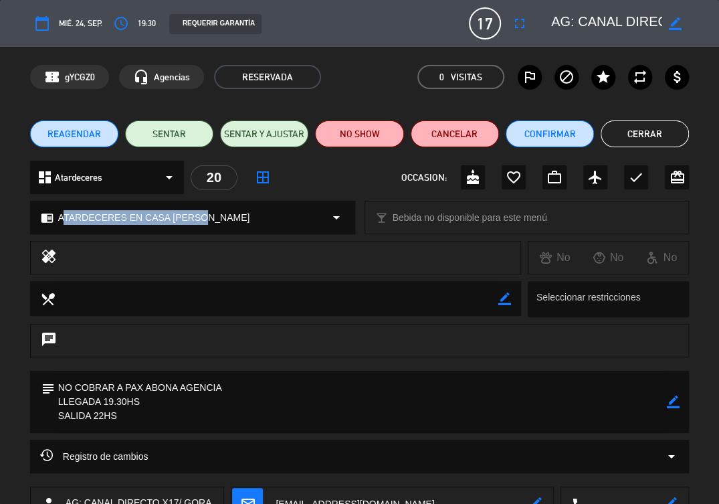
drag, startPoint x: 197, startPoint y: 216, endPoint x: 64, endPoint y: 226, distance: 133.5
click at [61, 224] on div "chrome_reader_mode ATARDECERES EN CASA VIGIL arrow_drop_down" at bounding box center [193, 217] width 324 height 32
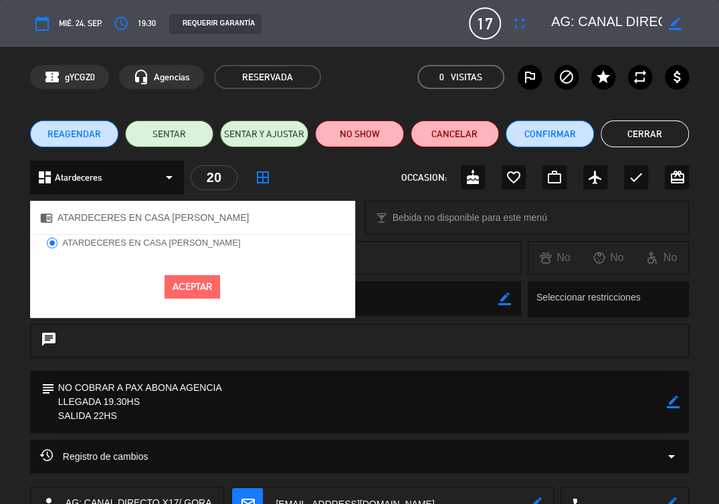
drag, startPoint x: 68, startPoint y: 215, endPoint x: 56, endPoint y: 217, distance: 12.2
click at [56, 218] on div "chrome_reader_mode ATARDECERES EN CASA VIGIL" at bounding box center [192, 217] width 325 height 33
drag, startPoint x: 56, startPoint y: 215, endPoint x: 198, endPoint y: 216, distance: 141.9
click at [198, 216] on div "chrome_reader_mode ATARDECERES EN CASA VIGIL" at bounding box center [192, 217] width 325 height 33
copy span "ATARDECERES EN CASA VIGIL"
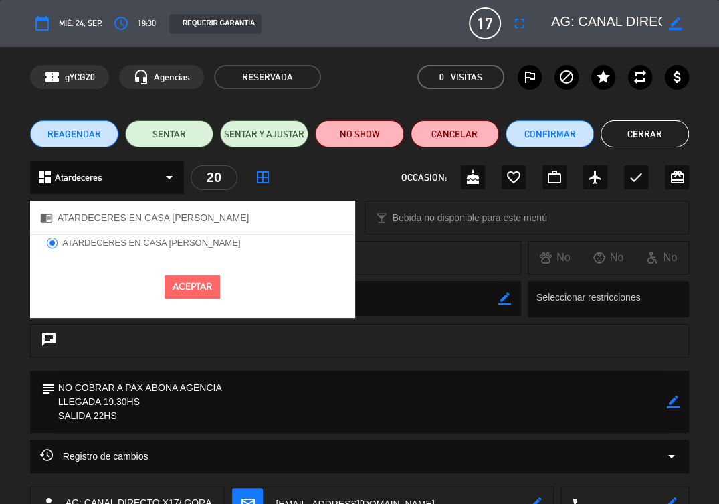
drag, startPoint x: 106, startPoint y: 408, endPoint x: 72, endPoint y: 401, distance: 34.3
click at [106, 408] on textarea at bounding box center [361, 402] width 612 height 62
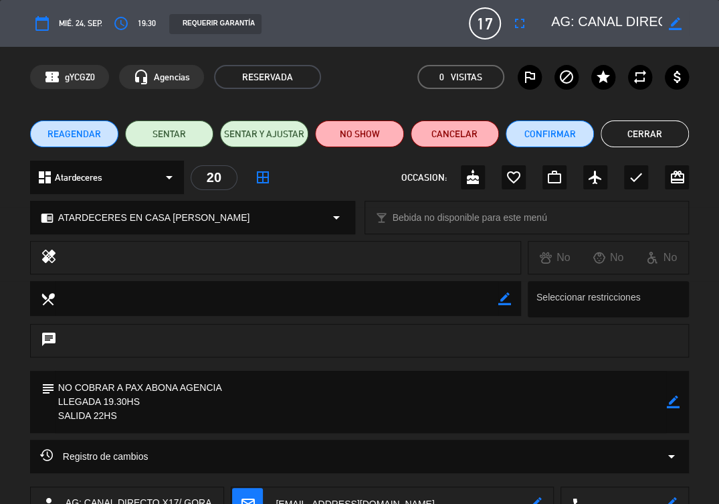
drag, startPoint x: 56, startPoint y: 387, endPoint x: 120, endPoint y: 422, distance: 73.1
click at [123, 424] on textarea at bounding box center [361, 402] width 612 height 62
click at [418, 20] on div "REQUERIR GARANTÍA" at bounding box center [312, 23] width 307 height 21
click at [703, 213] on div "chrome_reader_mode ATARDECERES EN CASA VIGIL arrow_drop_down local_bar Bebida n…" at bounding box center [359, 223] width 719 height 33
click at [659, 132] on button "Cerrar" at bounding box center [645, 133] width 88 height 27
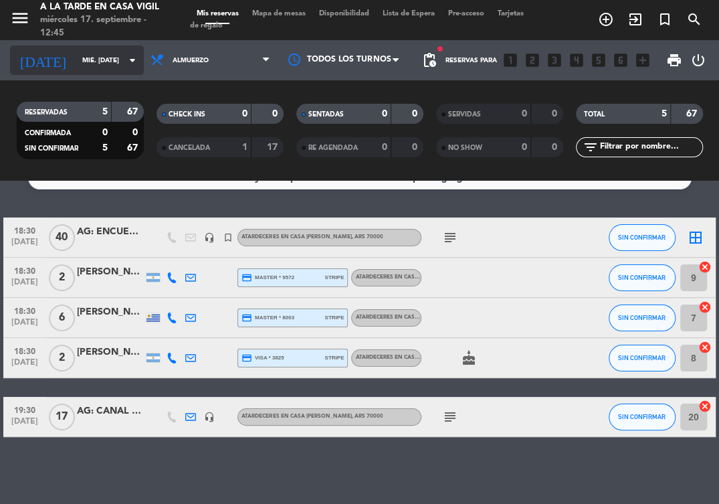
click at [117, 68] on input "mié. 24 sep." at bounding box center [122, 60] width 92 height 21
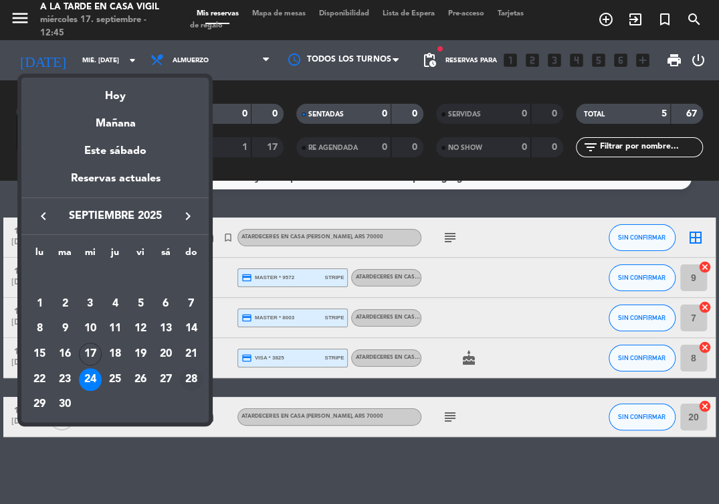
click at [186, 378] on div "28" at bounding box center [191, 379] width 23 height 23
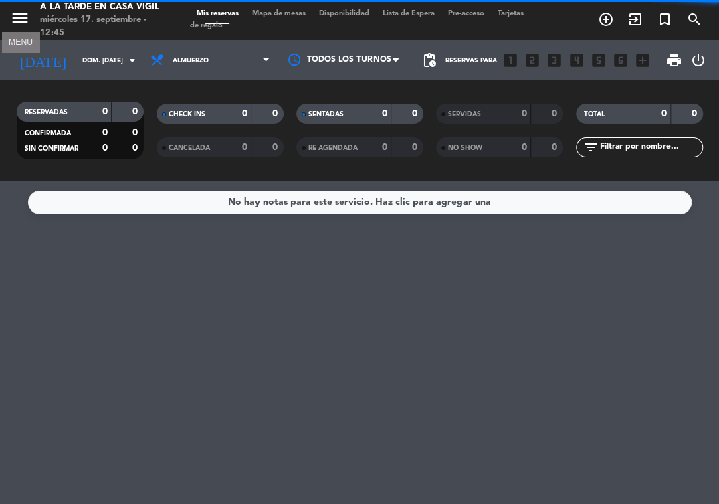
click at [28, 19] on icon "menu" at bounding box center [20, 18] width 20 height 20
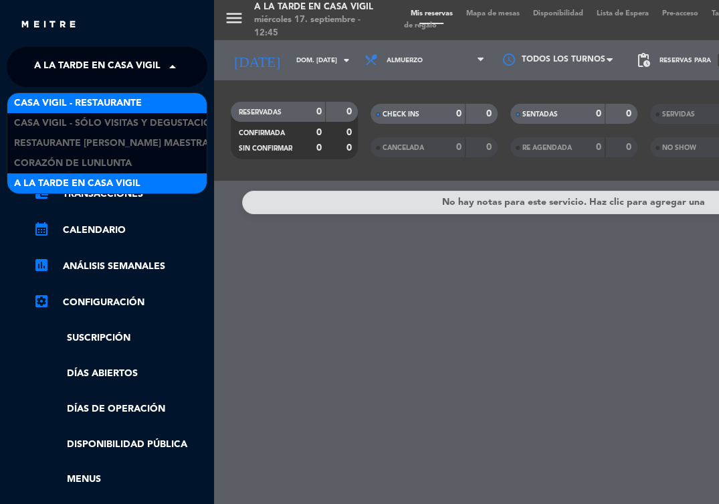
drag, startPoint x: 71, startPoint y: 68, endPoint x: 88, endPoint y: 104, distance: 40.1
click at [72, 68] on span "A la tarde en Casa Vigil" at bounding box center [97, 67] width 126 height 28
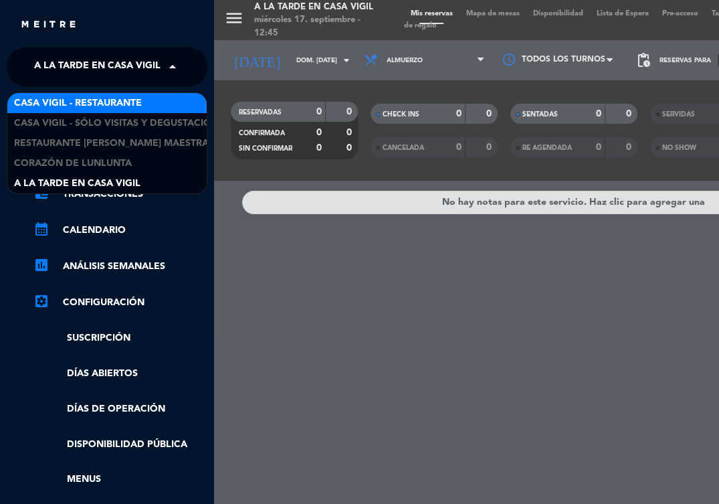
click at [78, 106] on span "Casa [PERSON_NAME] - Restaurante" at bounding box center [78, 103] width 128 height 15
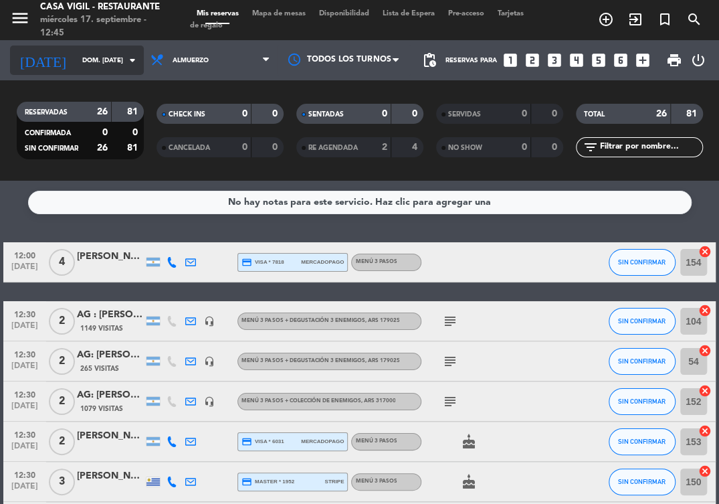
click at [110, 67] on input "dom. 28 sep." at bounding box center [122, 60] width 92 height 21
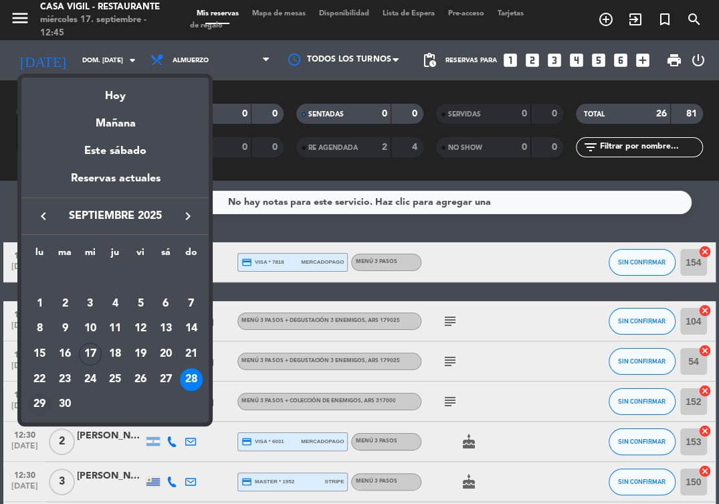
click at [42, 408] on div "29" at bounding box center [39, 404] width 23 height 23
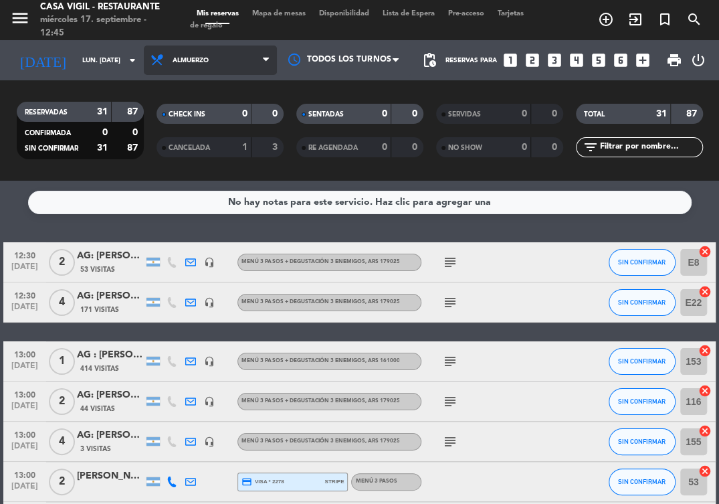
click at [205, 52] on span "Almuerzo" at bounding box center [210, 60] width 133 height 29
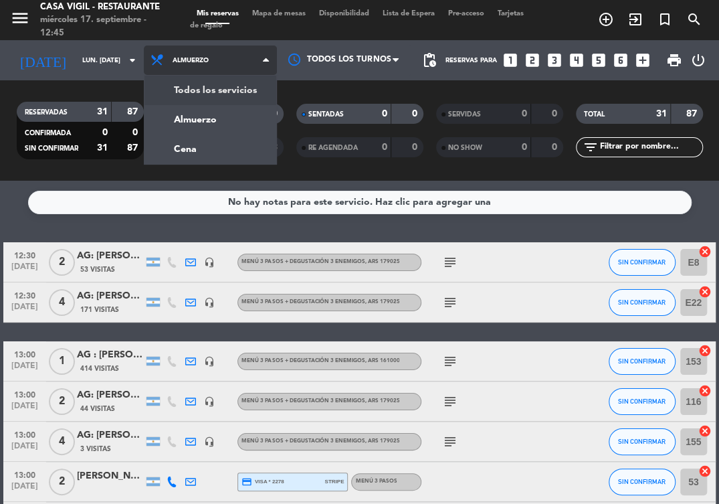
click at [195, 90] on div "menu Casa Vigil - Restaurante miércoles 17. septiembre - 12:45 Mis reservas Map…" at bounding box center [359, 90] width 719 height 181
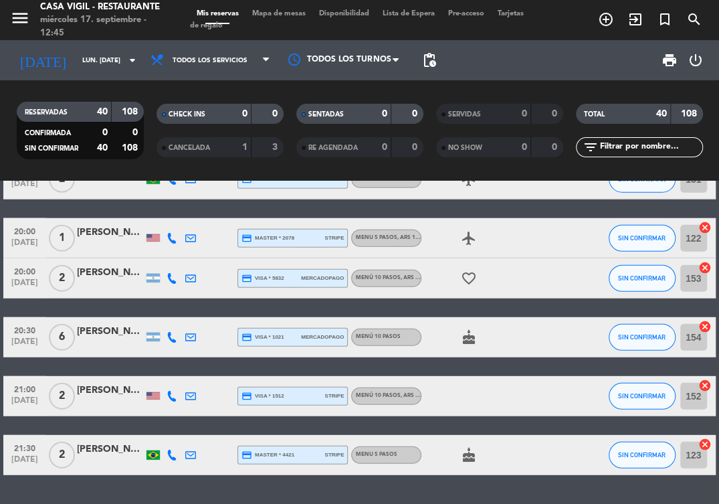
scroll to position [1561, 0]
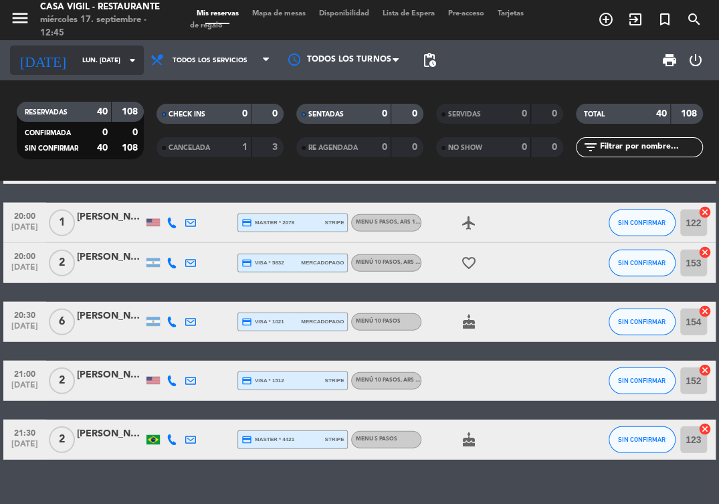
click at [127, 69] on input "lun. 29 sep." at bounding box center [122, 60] width 92 height 21
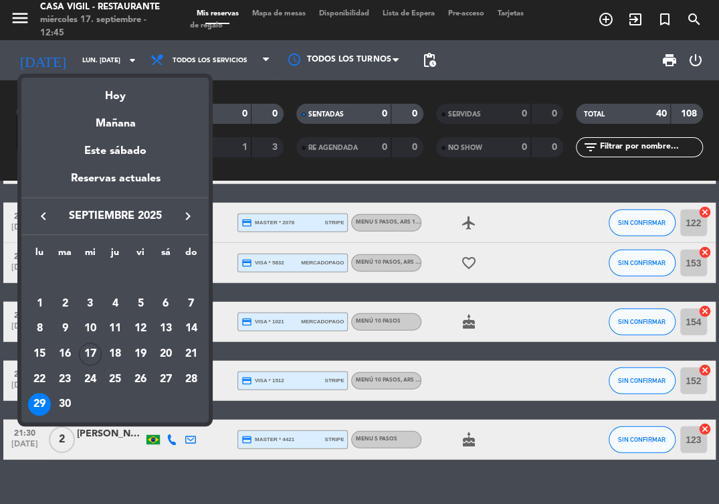
click at [64, 401] on div "30" at bounding box center [65, 404] width 23 height 23
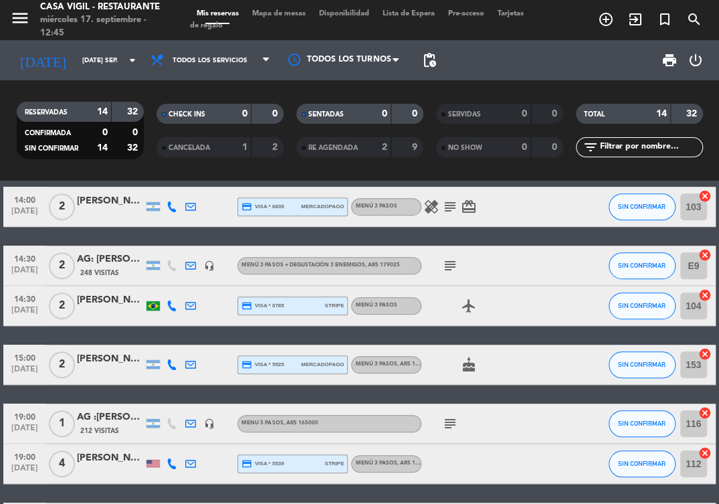
scroll to position [261, 0]
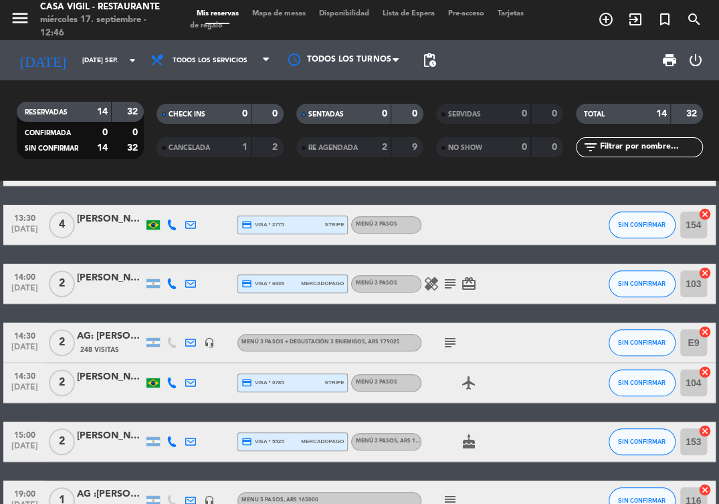
click at [578, 199] on div "11:30 sep. 30 2 PRUEBA DAVID headset_mic Menú 3 pasos + Degustación trío enemig…" at bounding box center [359, 304] width 712 height 712
click at [608, 191] on div "11:30 sep. 30 2 PRUEBA DAVID headset_mic Menú 3 pasos + Degustación trío enemig…" at bounding box center [359, 304] width 712 height 712
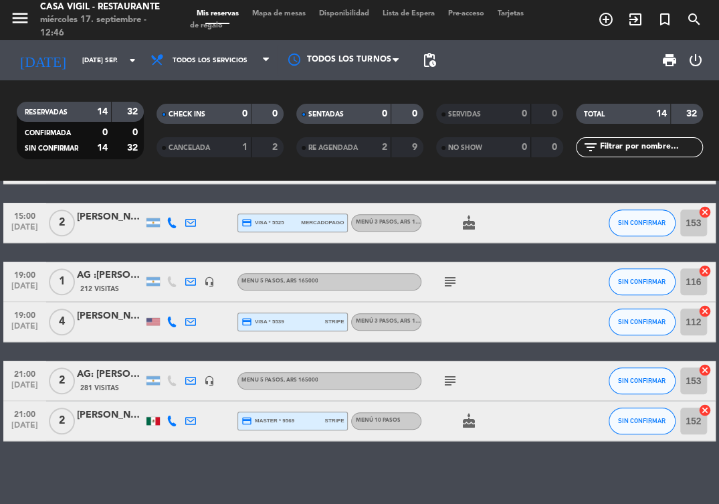
scroll to position [484, 0]
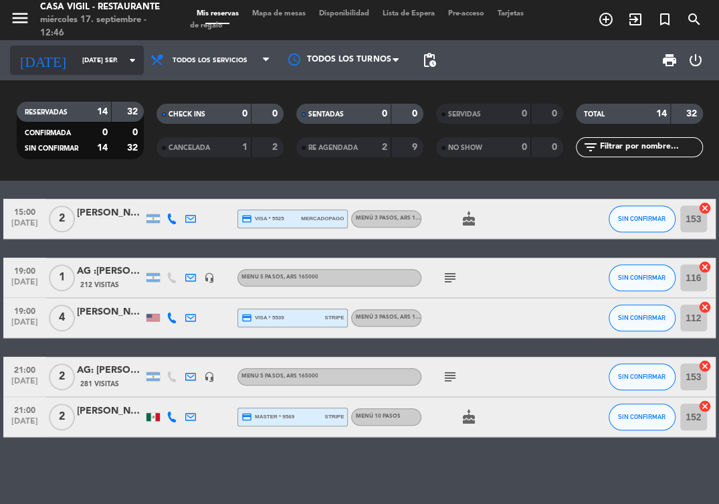
click at [122, 70] on input "mar. 30 sep." at bounding box center [122, 60] width 92 height 21
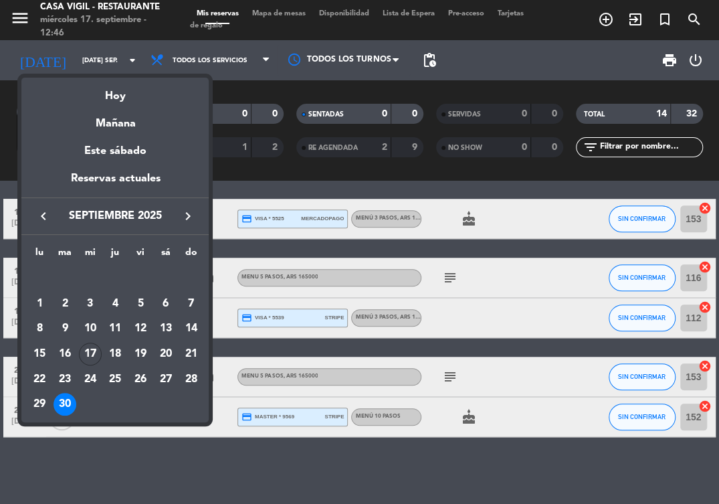
click at [37, 411] on div "29" at bounding box center [39, 404] width 23 height 23
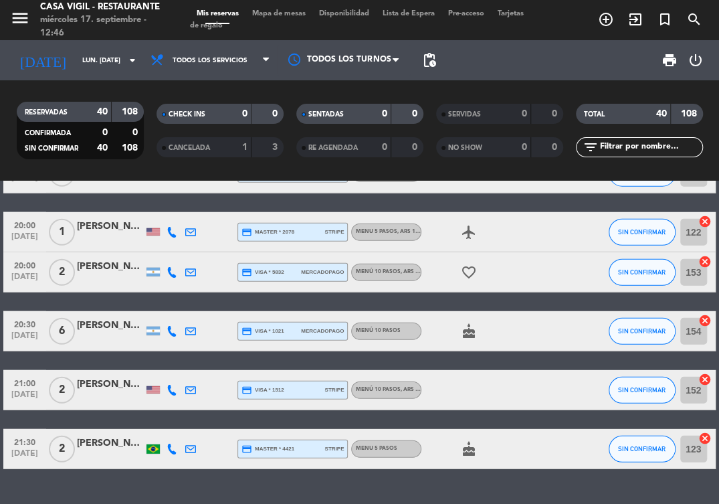
scroll to position [1584, 0]
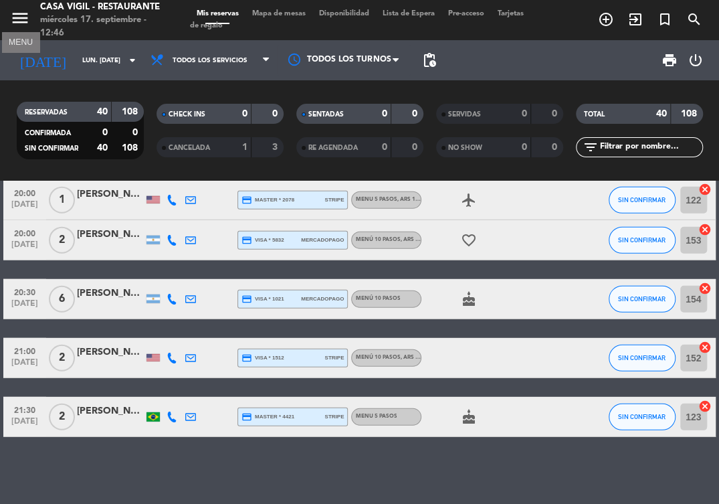
click at [19, 20] on icon "menu" at bounding box center [20, 18] width 20 height 20
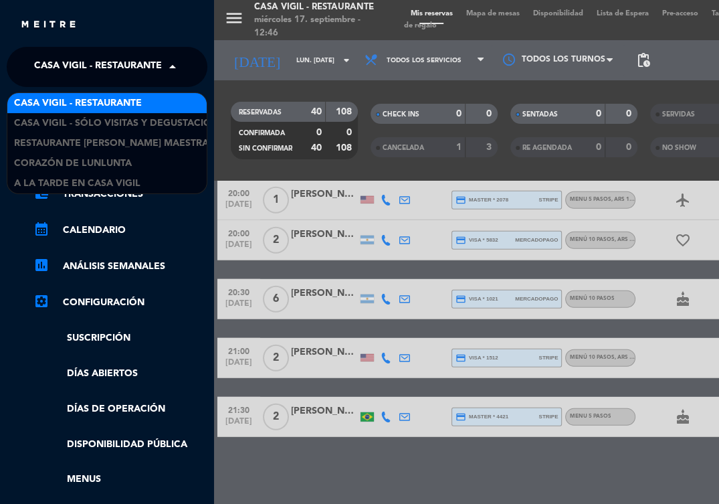
click at [159, 62] on span "Casa [PERSON_NAME] - Restaurante" at bounding box center [98, 67] width 128 height 28
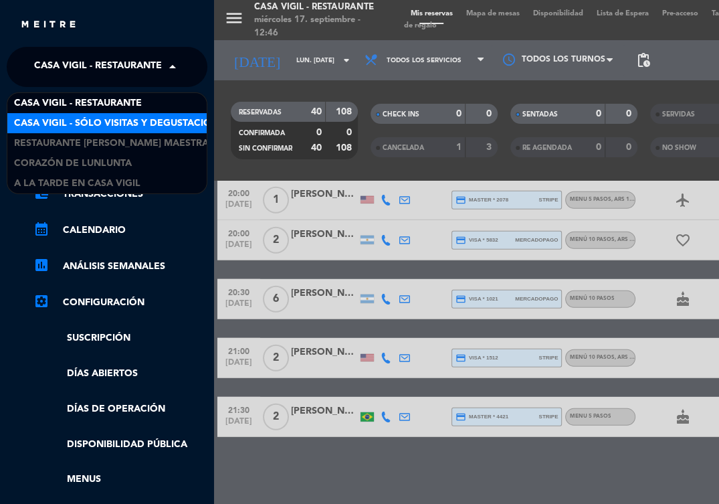
click at [135, 123] on span "Casa Vigil - SÓLO Visitas y Degustaciones" at bounding box center [122, 123] width 216 height 15
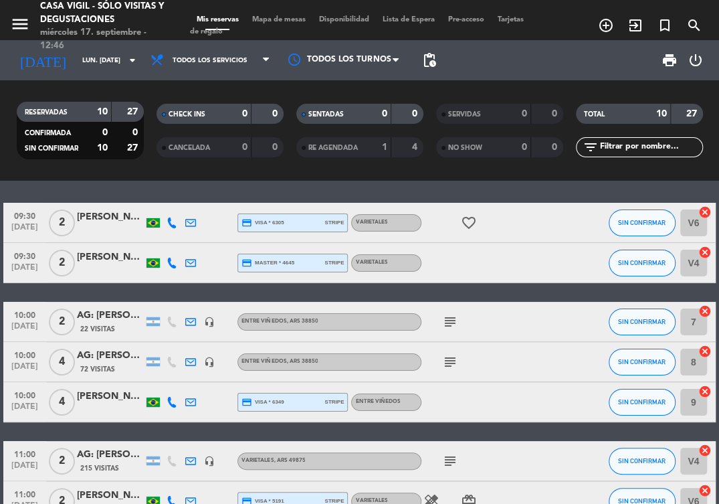
scroll to position [0, 0]
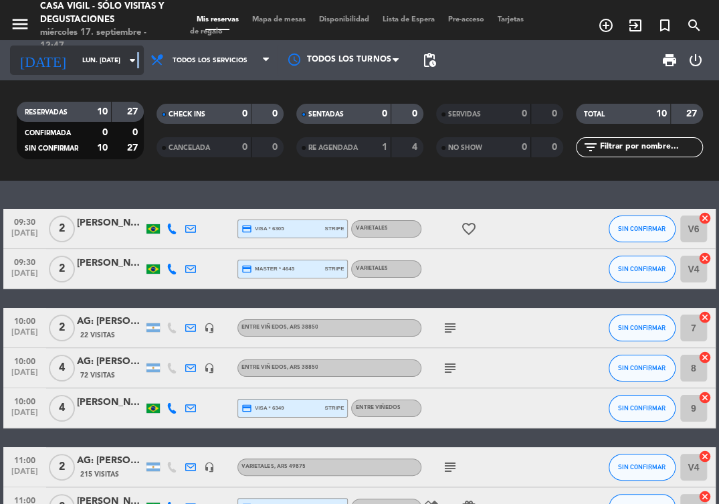
click at [136, 58] on icon "arrow_drop_down" at bounding box center [132, 60] width 16 height 16
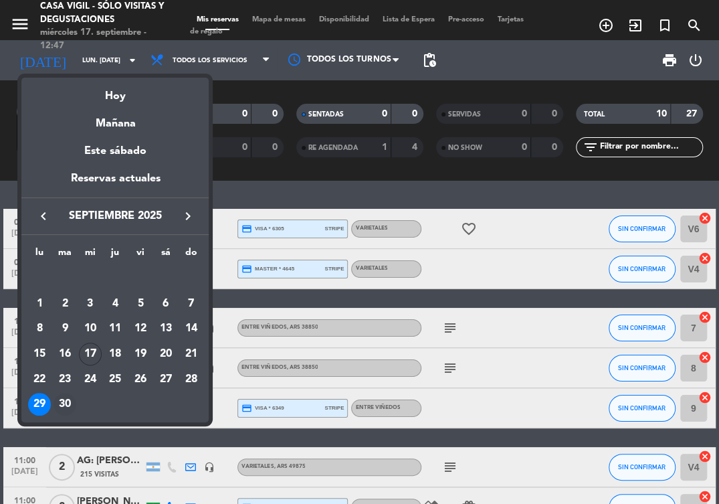
click at [67, 398] on div "30" at bounding box center [65, 404] width 23 height 23
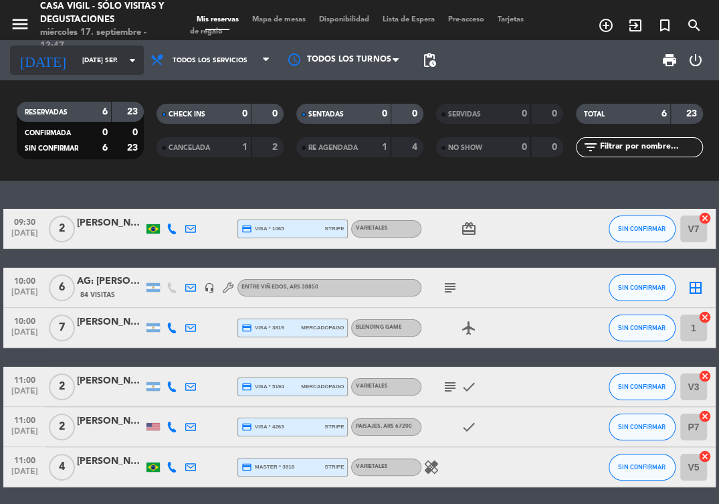
click at [122, 63] on input "mar. 30 sep." at bounding box center [122, 60] width 92 height 21
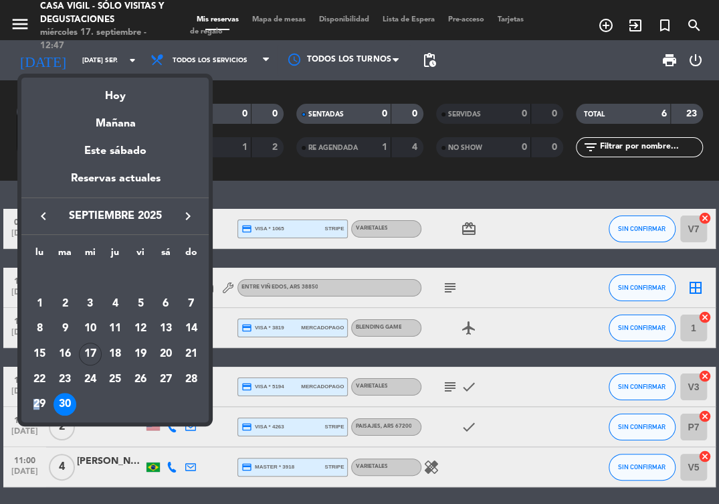
click at [41, 416] on td "29" at bounding box center [39, 404] width 25 height 25
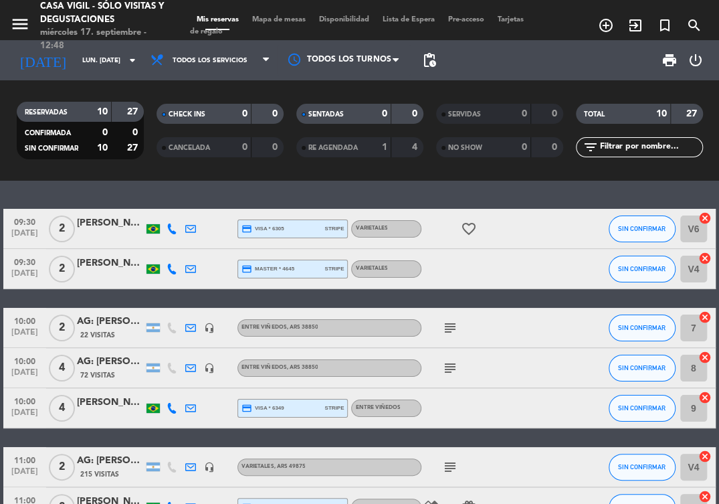
drag, startPoint x: 567, startPoint y: 199, endPoint x: 517, endPoint y: 162, distance: 62.6
click at [567, 199] on div "09:30 sep. 29 2 Arthur Fontes credit_card visa * 6305 stripe Varietales favorit…" at bounding box center [359, 342] width 719 height 323
click at [485, 191] on div "09:30 sep. 29 2 Arthur Fontes credit_card visa * 6305 stripe Varietales favorit…" at bounding box center [359, 342] width 719 height 323
click at [167, 193] on div "09:30 sep. 29 2 Arthur Fontes credit_card visa * 6305 stripe Varietales favorit…" at bounding box center [359, 342] width 719 height 323
click at [19, 20] on icon "menu" at bounding box center [20, 24] width 20 height 20
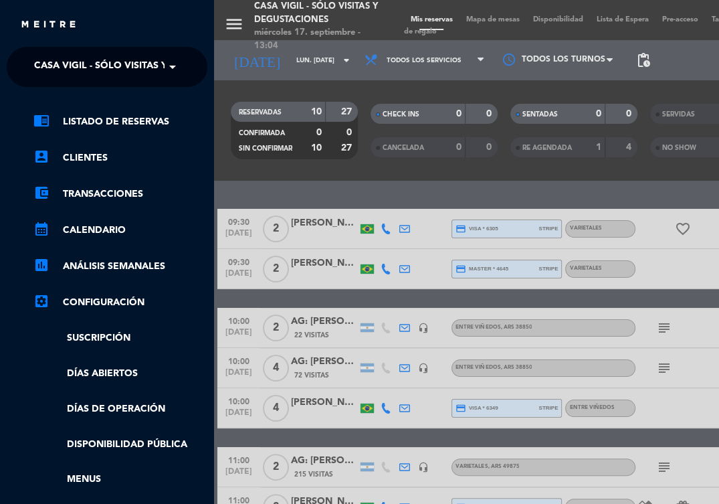
click at [71, 64] on span "Casa Vigil - SÓLO Visitas y Degustaciones" at bounding box center [142, 67] width 216 height 28
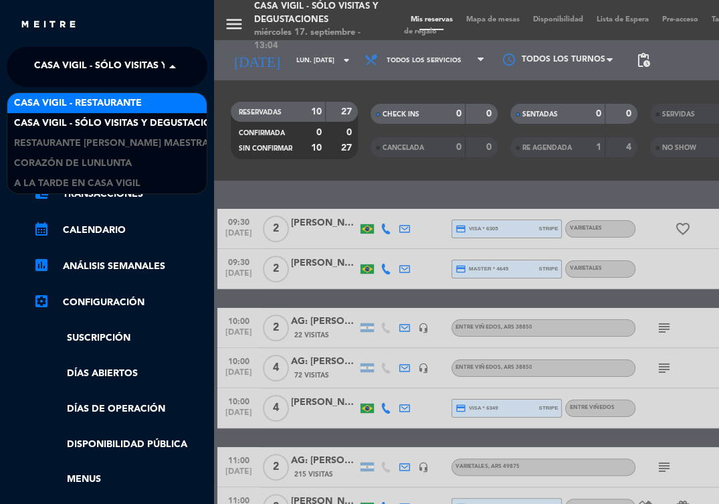
click at [88, 104] on span "Casa [PERSON_NAME] - Restaurante" at bounding box center [78, 103] width 128 height 15
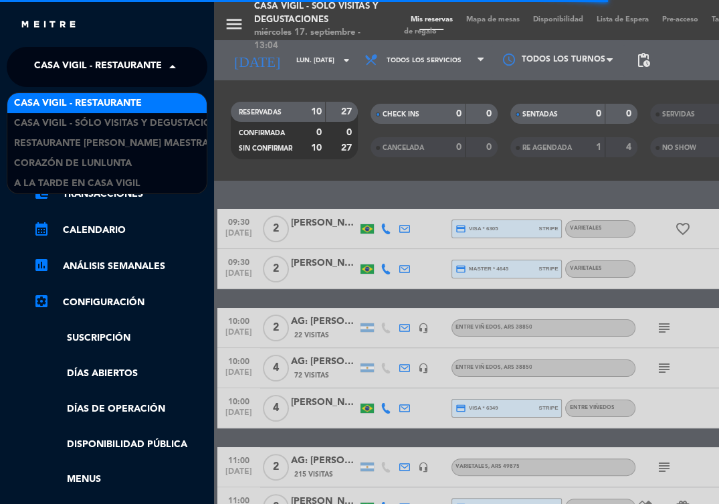
click at [141, 68] on span "Casa [PERSON_NAME] - Restaurante" at bounding box center [98, 67] width 128 height 28
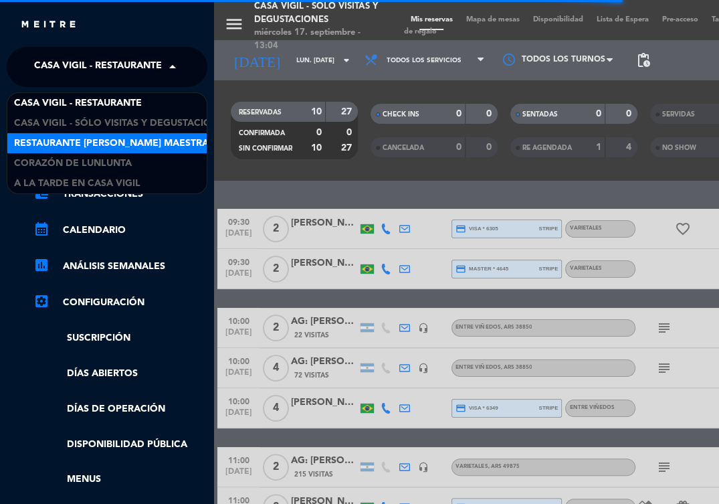
click at [102, 149] on span "Restaurante Angélica Cocina Maestra" at bounding box center [111, 143] width 195 height 15
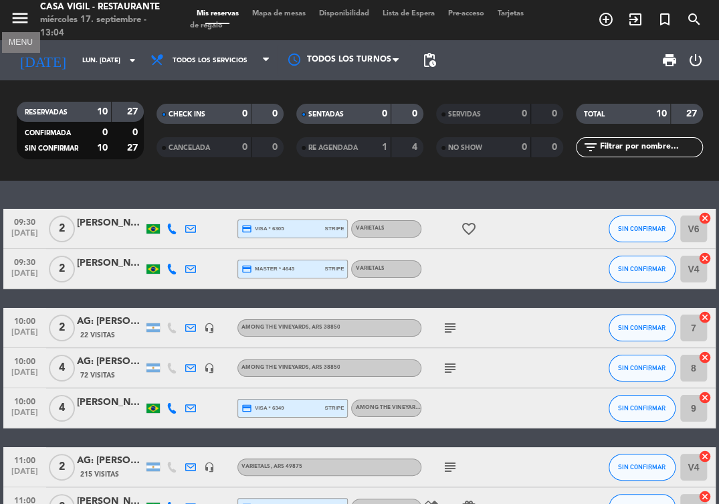
click at [18, 18] on icon "menu" at bounding box center [20, 18] width 20 height 20
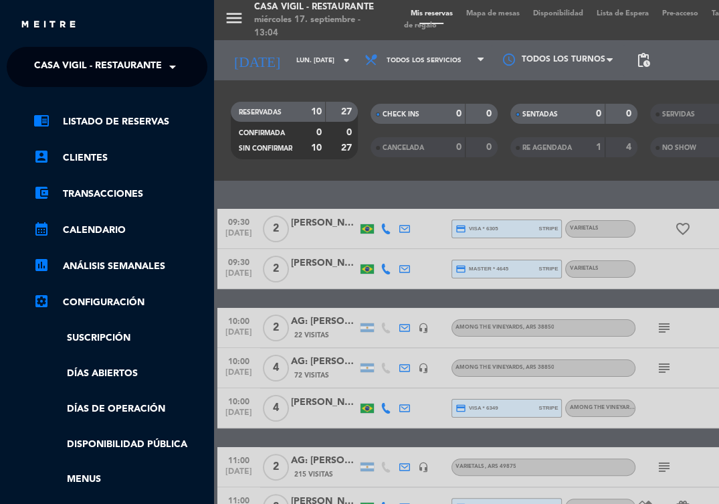
click at [56, 56] on span "Casa [PERSON_NAME] - Restaurante" at bounding box center [98, 67] width 128 height 28
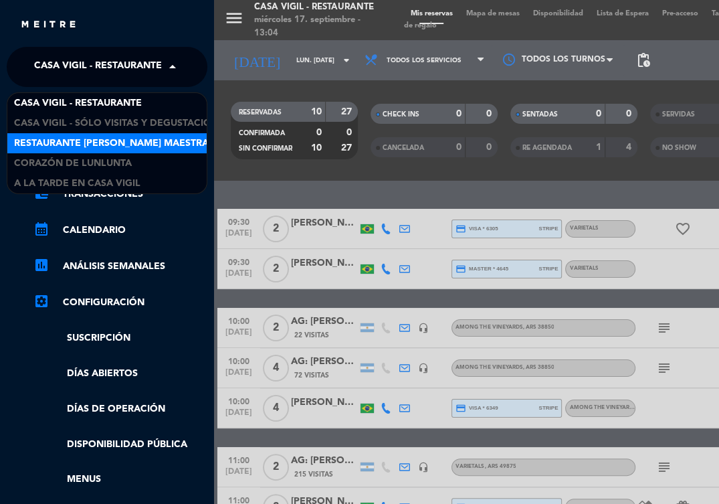
click at [91, 143] on span "Restaurante Angélica Cocina Maestra" at bounding box center [111, 143] width 195 height 15
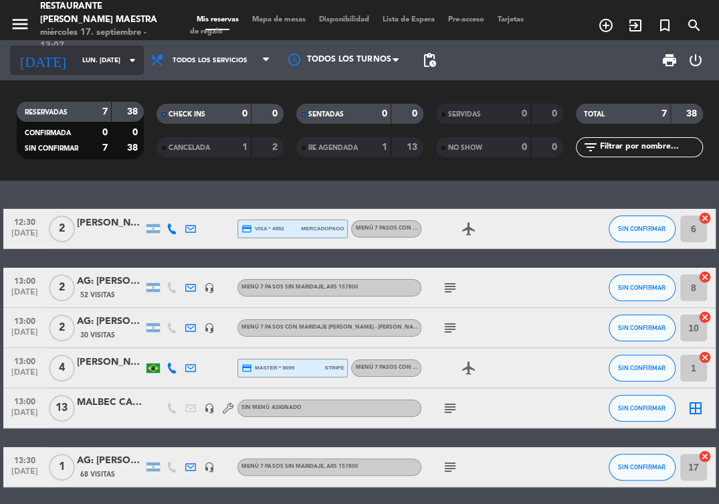
click at [124, 60] on icon "arrow_drop_down" at bounding box center [132, 60] width 16 height 16
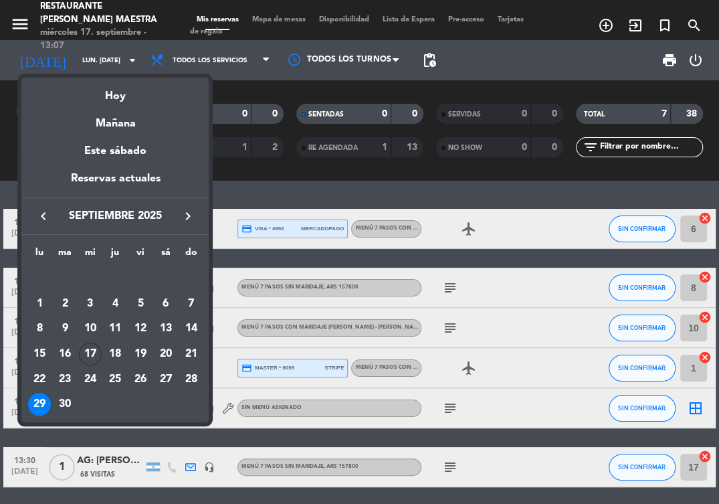
click at [191, 222] on icon "keyboard_arrow_right" at bounding box center [187, 216] width 16 height 16
click at [137, 304] on div "3" at bounding box center [140, 303] width 23 height 23
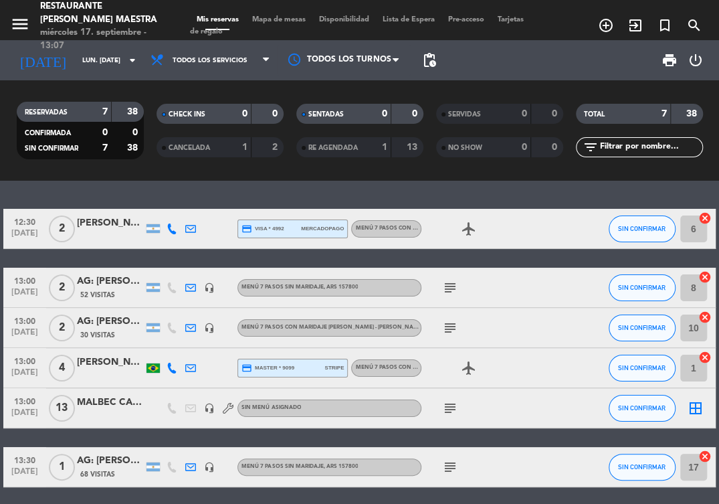
type input "vie. 3 oct."
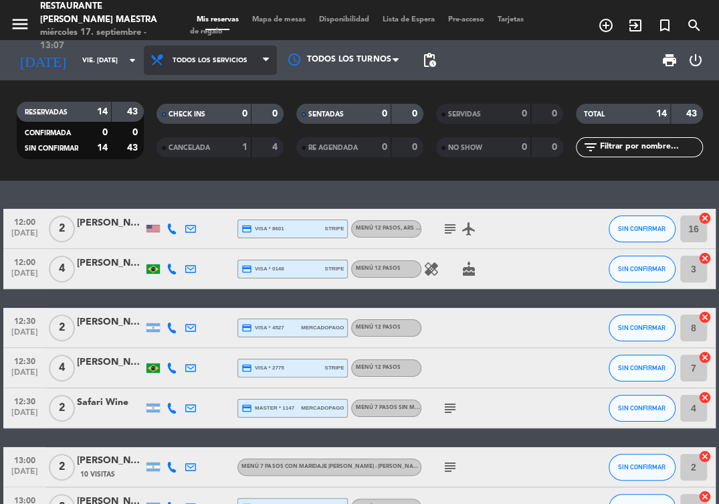
click at [209, 62] on span "Todos los servicios" at bounding box center [210, 60] width 75 height 7
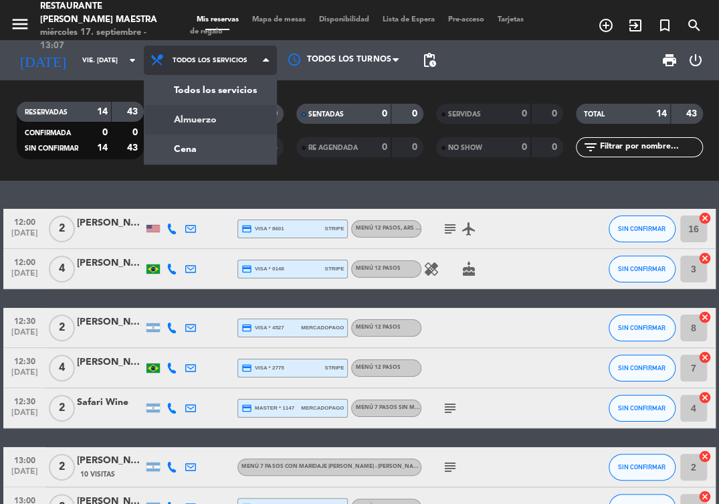
click at [201, 119] on div "menu Restaurante Angélica Cocina Maestra miércoles 17. septiembre - 13:07 Mis r…" at bounding box center [359, 90] width 719 height 181
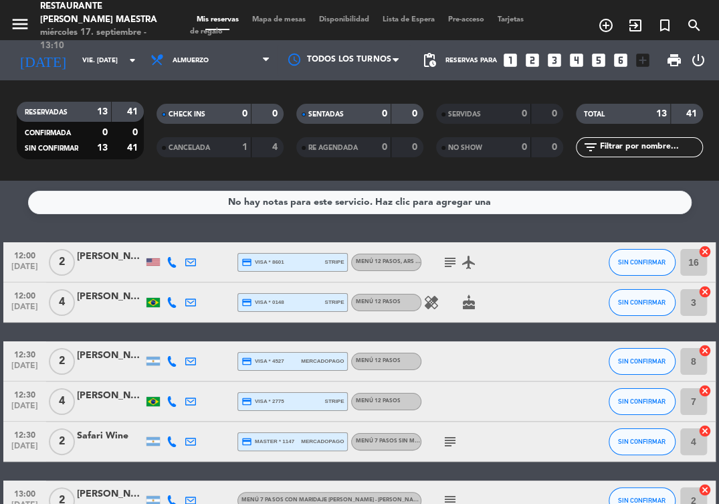
drag, startPoint x: 304, startPoint y: 224, endPoint x: 288, endPoint y: 205, distance: 25.2
click at [304, 224] on div "No hay notas para este servicio. Haz clic para agregar una 12:00 oct. 3 2 Ashle…" at bounding box center [359, 342] width 719 height 323
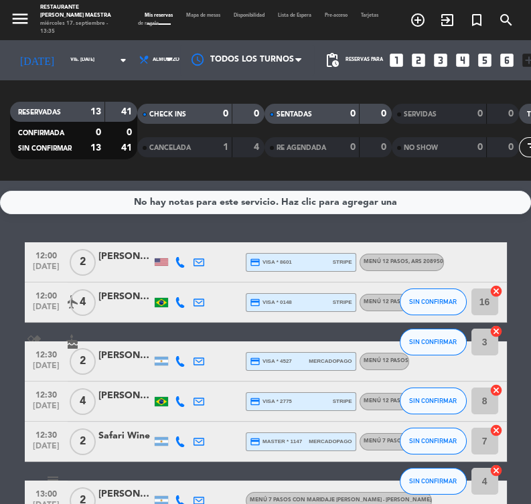
click at [459, 226] on div "No hay notas para este servicio. Haz clic para agregar una 12:00 oct. 3 2 Ashle…" at bounding box center [265, 342] width 531 height 323
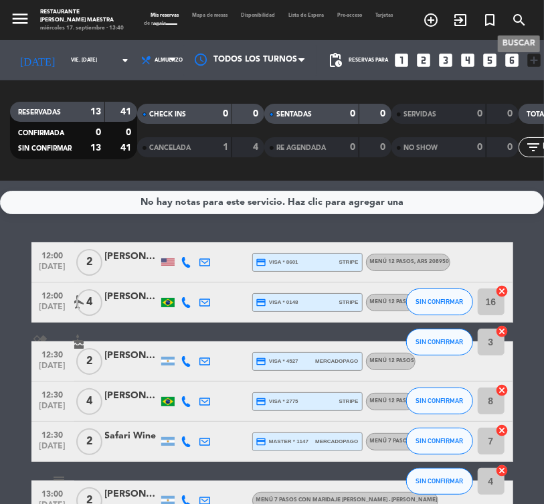
click at [516, 19] on icon "search" at bounding box center [519, 20] width 16 height 16
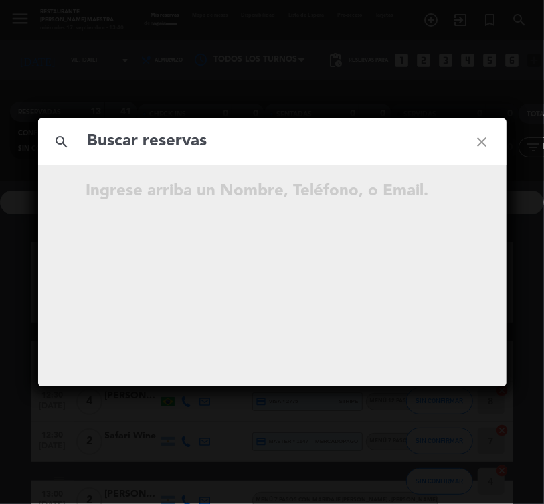
click at [184, 145] on input "text" at bounding box center [272, 141] width 372 height 27
type input "John Deere"
click at [482, 148] on icon "close" at bounding box center [482, 142] width 48 height 48
click at [476, 147] on icon "close" at bounding box center [482, 142] width 48 height 48
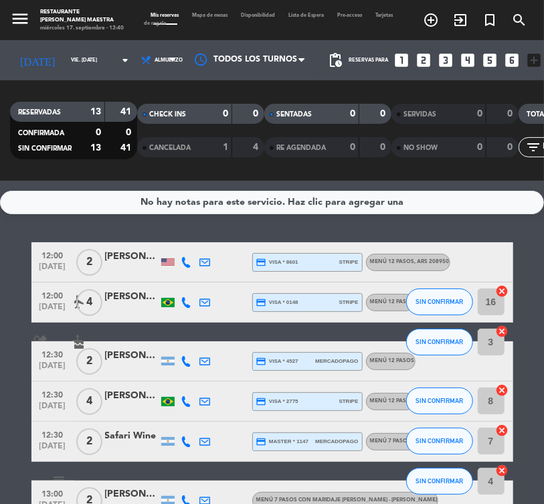
drag, startPoint x: 7, startPoint y: 16, endPoint x: 15, endPoint y: 14, distance: 8.3
click at [11, 15] on div "menu Restaurante Angélica Cocina Maestra miércoles 17. septiembre - 13:40" at bounding box center [67, 20] width 135 height 30
click at [15, 14] on icon "menu" at bounding box center [20, 19] width 20 height 20
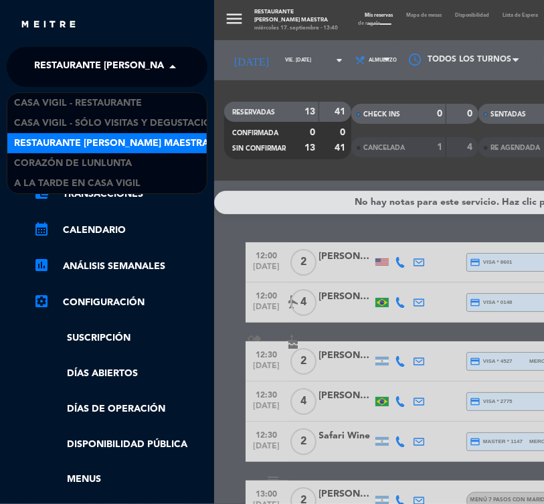
click at [86, 68] on span "Restaurante Angélica Cocina Maestra" at bounding box center [131, 67] width 195 height 28
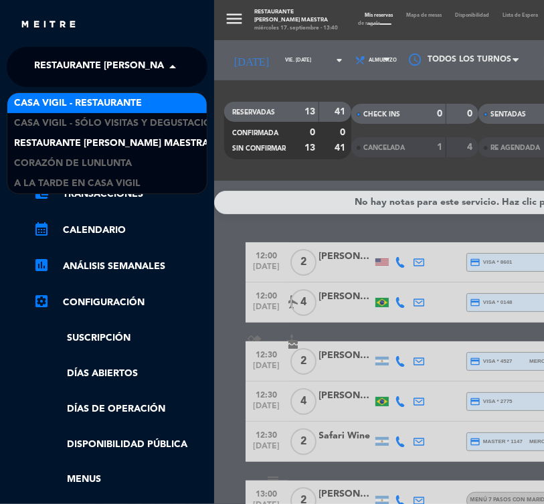
drag, startPoint x: 109, startPoint y: 105, endPoint x: 213, endPoint y: 106, distance: 104.4
click at [113, 101] on span "Casa [PERSON_NAME] - Restaurante" at bounding box center [78, 103] width 128 height 15
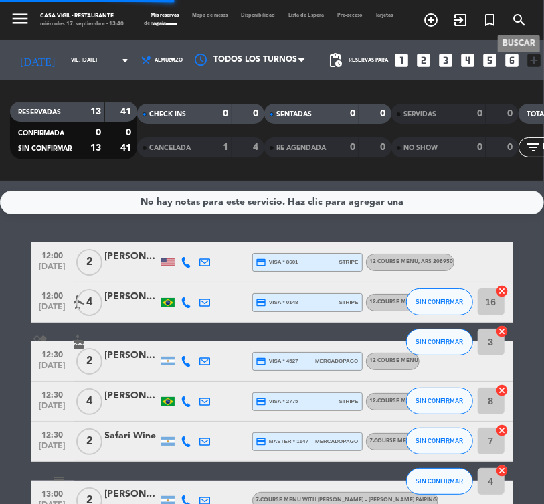
click at [514, 19] on icon "search" at bounding box center [519, 20] width 16 height 16
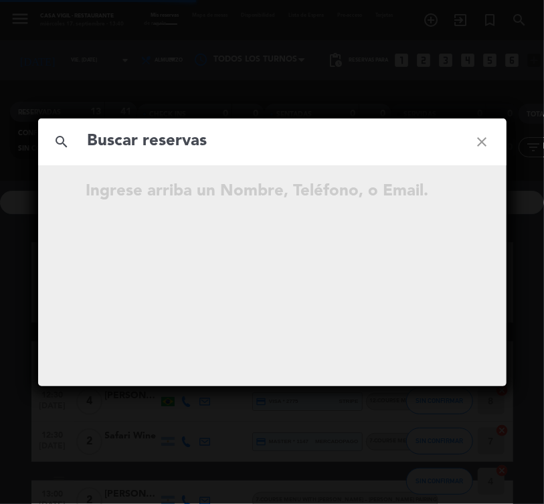
click at [260, 135] on input "text" at bounding box center [272, 141] width 372 height 27
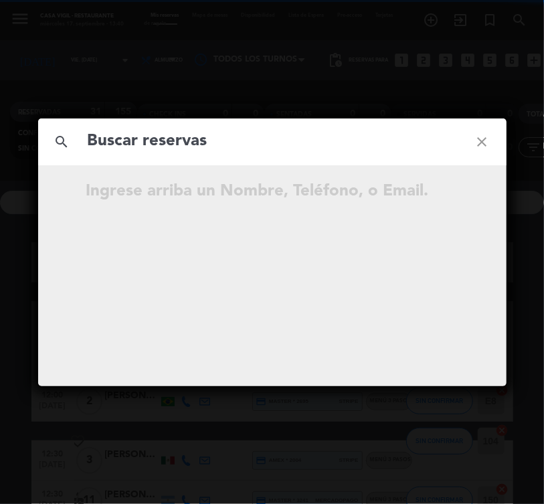
click at [262, 149] on input "text" at bounding box center [272, 141] width 372 height 27
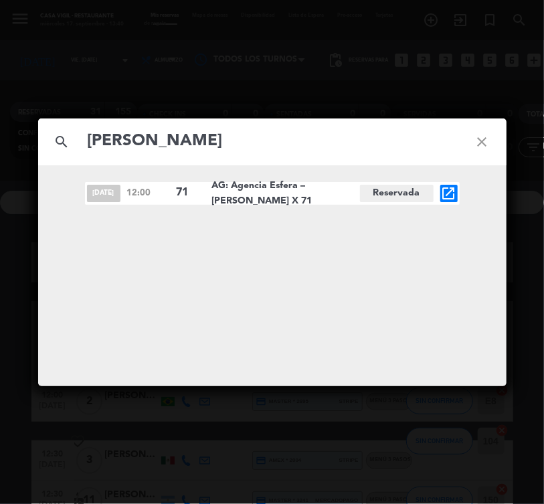
type input "John Deere"
drag, startPoint x: 462, startPoint y: 50, endPoint x: 412, endPoint y: 19, distance: 58.5
click at [458, 44] on div "search John Deere close oct. 7 12:00 71 AG: Agencia Esfera – John Deere X 71 Re…" at bounding box center [272, 252] width 544 height 504
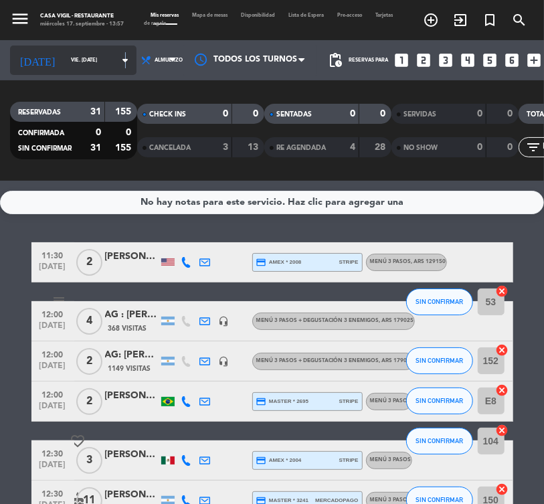
click at [117, 55] on icon "arrow_drop_down" at bounding box center [125, 60] width 16 height 16
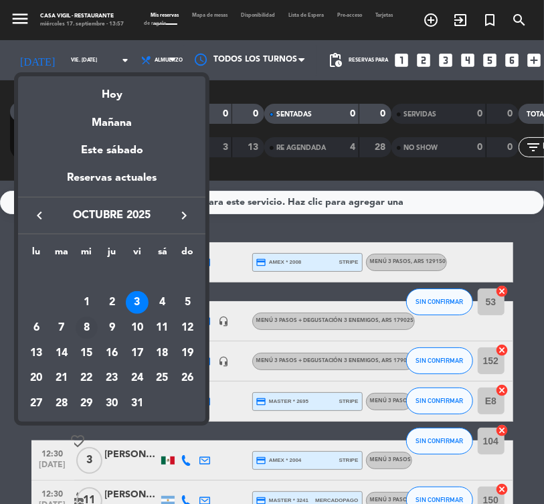
click at [93, 329] on div "8" at bounding box center [87, 328] width 23 height 23
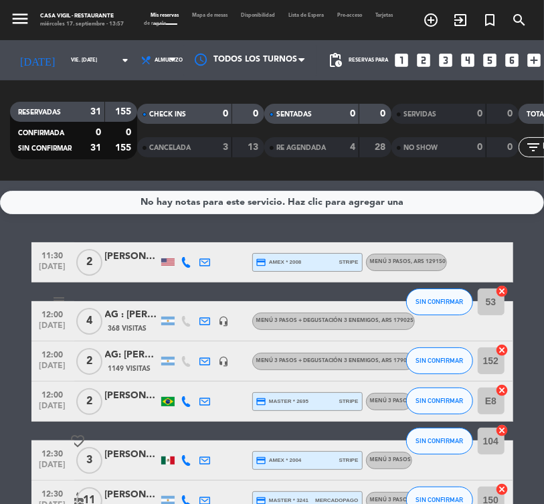
type input "mié. 8 oct."
drag, startPoint x: 18, startPoint y: 15, endPoint x: 34, endPoint y: 39, distance: 28.4
click at [19, 16] on icon "menu" at bounding box center [20, 19] width 20 height 20
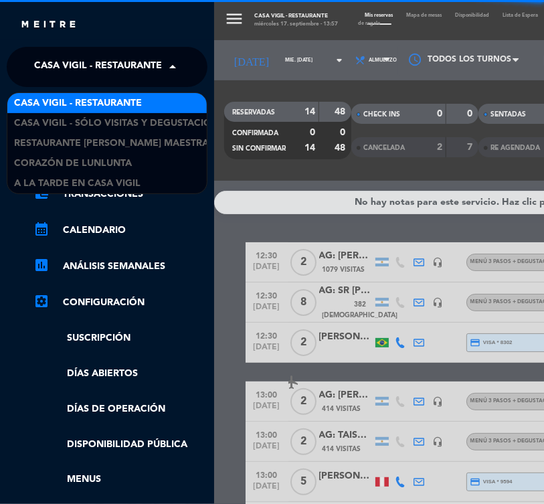
click at [103, 64] on span "Casa [PERSON_NAME] - Restaurante" at bounding box center [98, 67] width 128 height 28
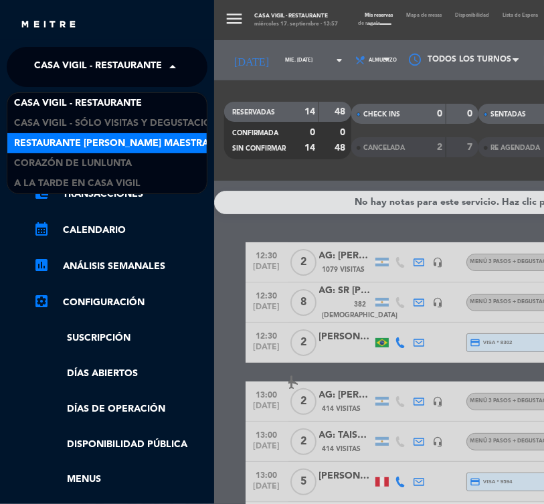
click at [126, 147] on span "Restaurante Angélica Cocina Maestra" at bounding box center [111, 143] width 195 height 15
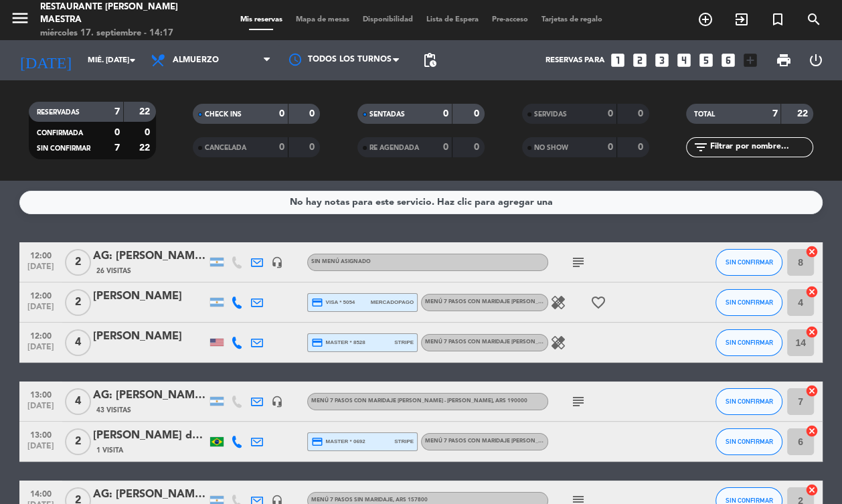
click at [652, 238] on div "No hay notas para este servicio. Haz clic para agregar una 12:00 oct. 8 2 AG: R…" at bounding box center [421, 342] width 842 height 323
click at [495, 234] on div "No hay notas para este servicio. Haz clic para agregar una 12:00 oct. 8 2 AG: R…" at bounding box center [421, 342] width 842 height 323
click at [719, 17] on icon "search" at bounding box center [814, 19] width 16 height 16
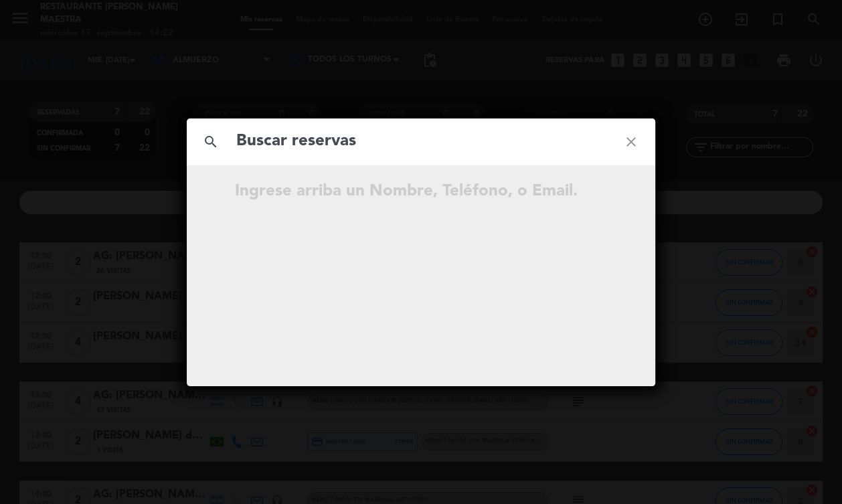
click at [347, 149] on input "text" at bounding box center [421, 141] width 372 height 27
type input "b"
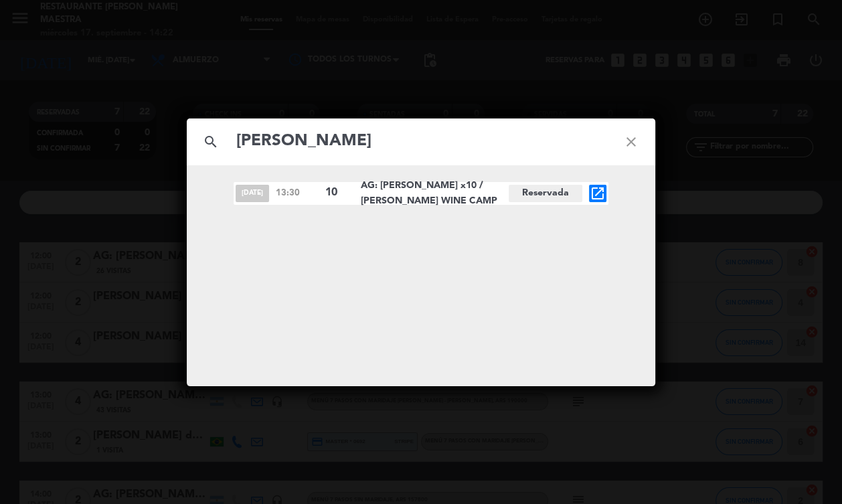
type input "KARINA PINHEIRO"
click at [600, 196] on icon "open_in_new" at bounding box center [598, 193] width 16 height 16
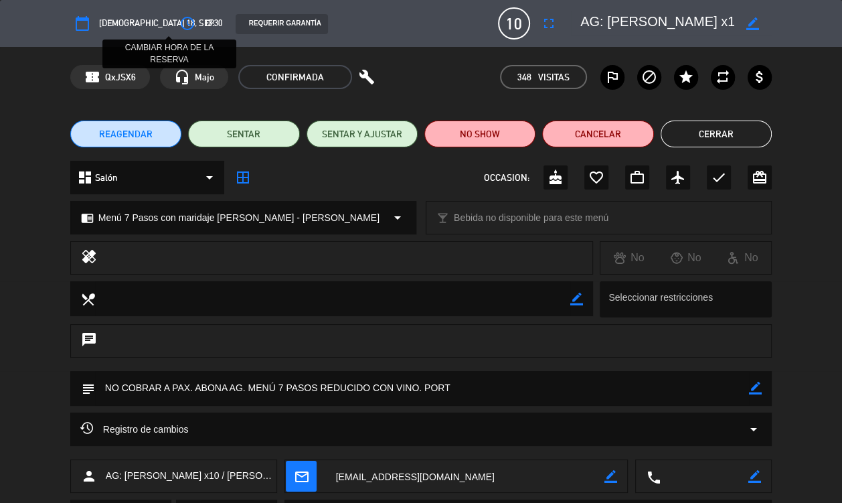
click at [179, 25] on icon "access_time" at bounding box center [187, 23] width 16 height 16
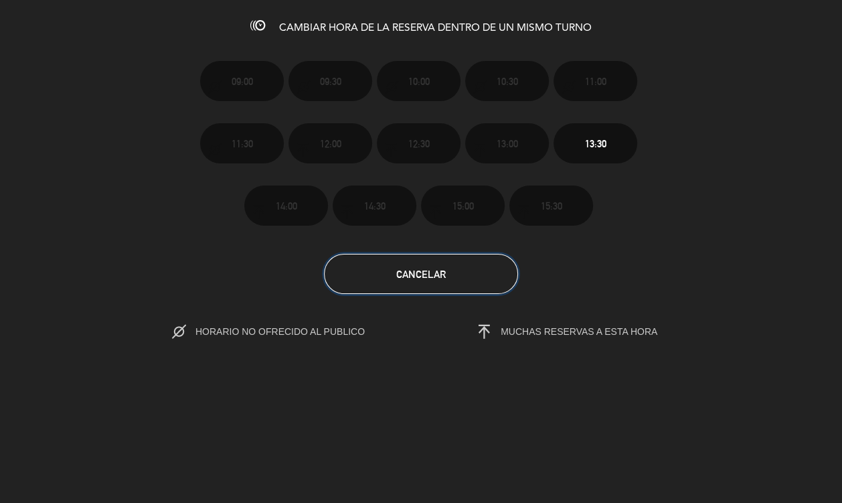
click at [356, 268] on button "Cancelar" at bounding box center [421, 274] width 194 height 40
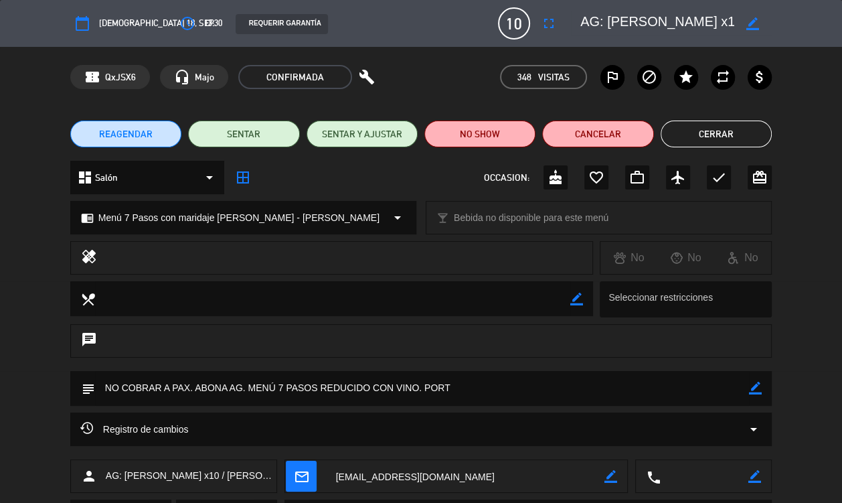
click at [719, 107] on div "REAGENDAR SENTAR SENTAR Y AJUSTAR NO SHOW Cancelar Cerrar" at bounding box center [421, 134] width 842 height 54
click at [719, 140] on button "Cerrar" at bounding box center [716, 133] width 111 height 27
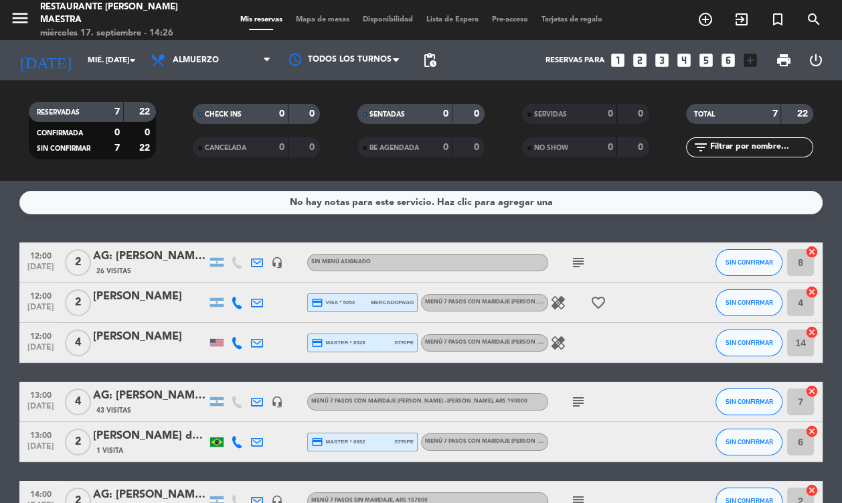
click at [450, 209] on div "No hay notas para este servicio. Haz clic para agregar una" at bounding box center [421, 202] width 263 height 15
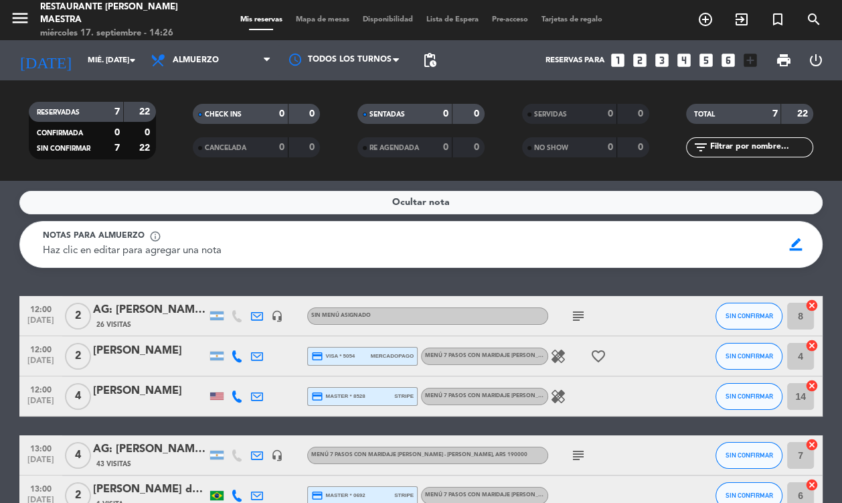
click at [365, 288] on div "Ocultar nota Notas para almuerzo info_outline Haz clic en editar para agregar u…" at bounding box center [421, 342] width 842 height 322
click at [623, 282] on div "Ocultar nota Notas para almuerzo info_outline Haz clic en editar para agregar u…" at bounding box center [421, 342] width 842 height 322
click at [391, 279] on div "Ocultar nota Notas para almuerzo info_outline Haz clic en editar para agregar u…" at bounding box center [421, 342] width 842 height 322
click at [363, 276] on div "Ocultar nota Notas para almuerzo info_outline Haz clic en editar para agregar u…" at bounding box center [421, 342] width 842 height 322
click at [383, 280] on div "Ocultar nota Notas para almuerzo info_outline Haz clic en editar para agregar u…" at bounding box center [421, 342] width 842 height 322
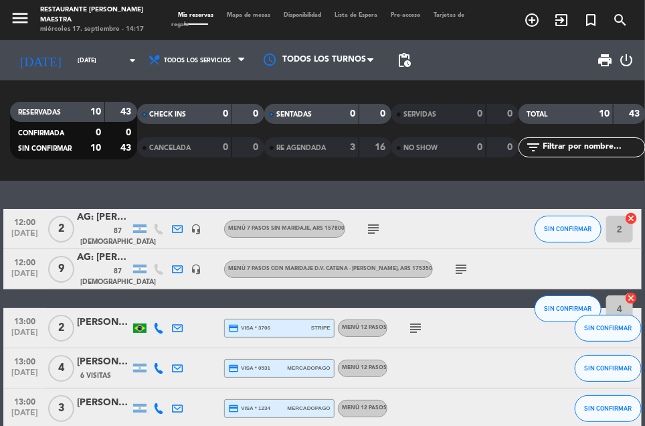
click at [497, 205] on div "12:00 oct. 18 2 AG: COSSIO CAVERO/ JUANA LUCY MILAGROS x 2/ NITES 87 Visitas he…" at bounding box center [322, 303] width 645 height 245
click at [13, 22] on icon "menu" at bounding box center [20, 18] width 20 height 20
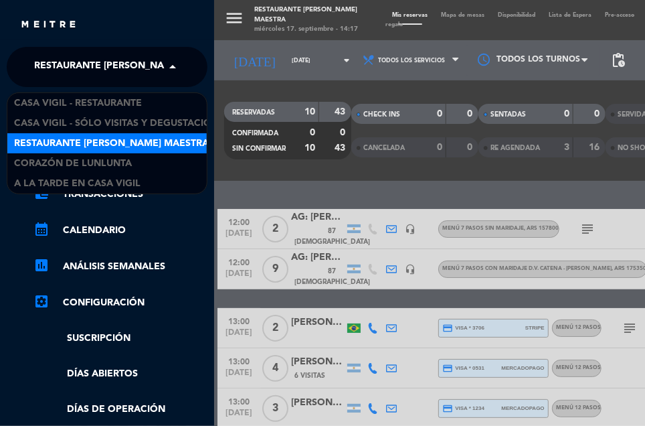
click at [96, 68] on span "Restaurante Angélica Cocina Maestra" at bounding box center [131, 67] width 195 height 28
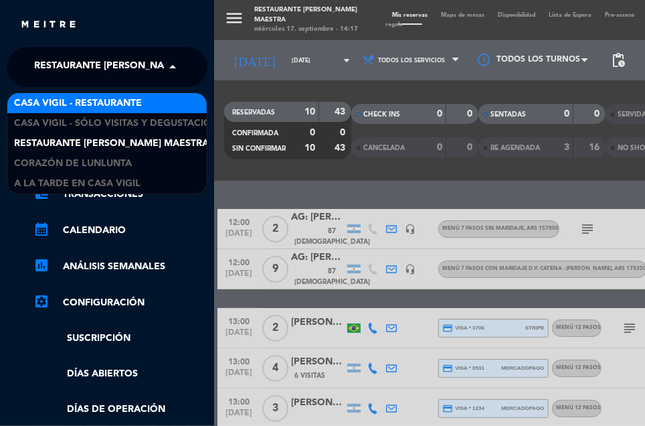
click at [117, 101] on span "Casa [PERSON_NAME] - Restaurante" at bounding box center [78, 103] width 128 height 15
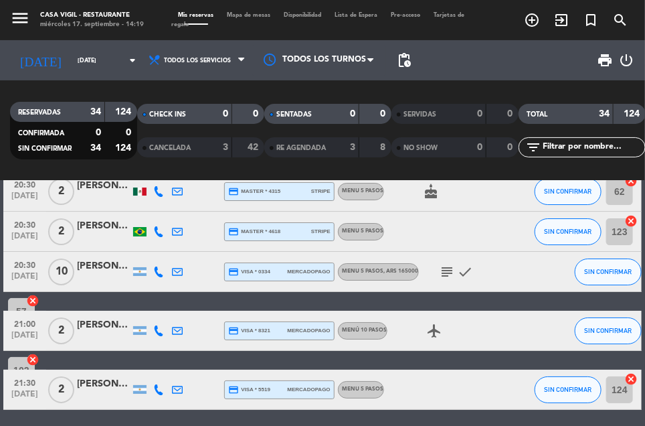
scroll to position [1440, 0]
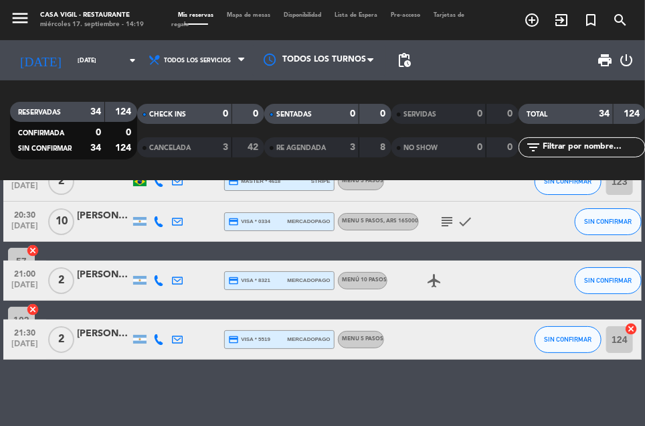
click at [209, 151] on div "3" at bounding box center [215, 147] width 27 height 15
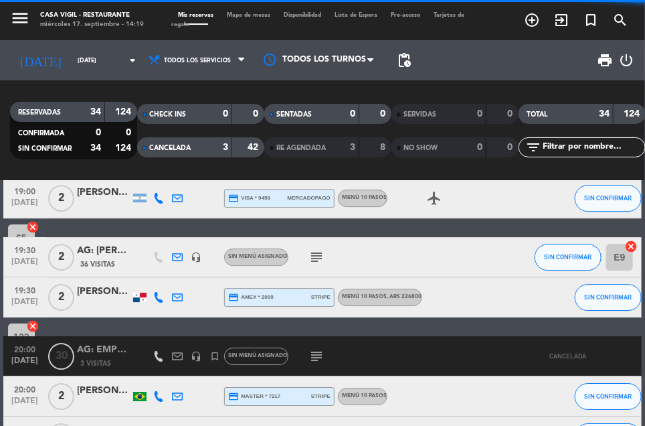
scroll to position [1142, 0]
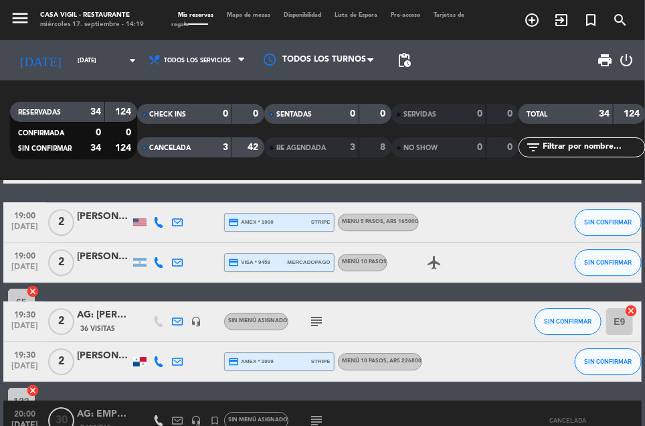
click at [175, 142] on div "CANCELADA" at bounding box center [172, 147] width 62 height 15
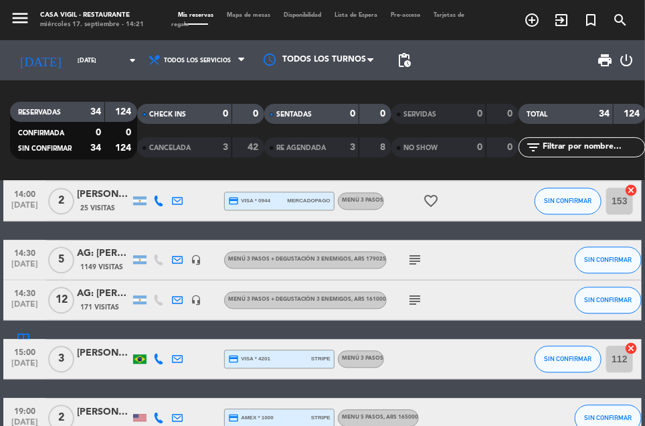
scroll to position [892, 0]
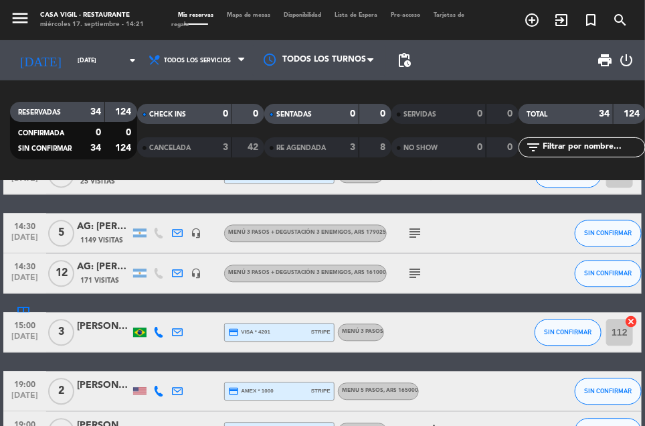
click at [102, 264] on div "AG: LUIZ CARLOS RODRIGUES HIPOLITO X12 / SUNTRIP" at bounding box center [104, 267] width 54 height 15
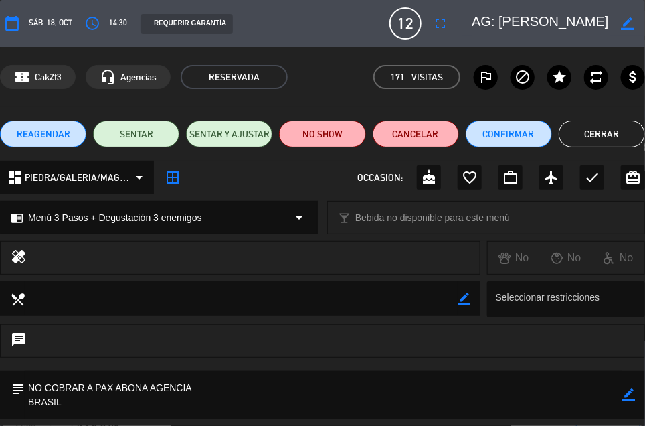
click at [557, 23] on textarea at bounding box center [541, 23] width 139 height 24
drag, startPoint x: 211, startPoint y: 216, endPoint x: 52, endPoint y: 216, distance: 159.3
click at [52, 216] on div "chrome_reader_mode Menú 3 Pasos + Degustación 3 enemigos arrow_drop_down" at bounding box center [159, 217] width 317 height 32
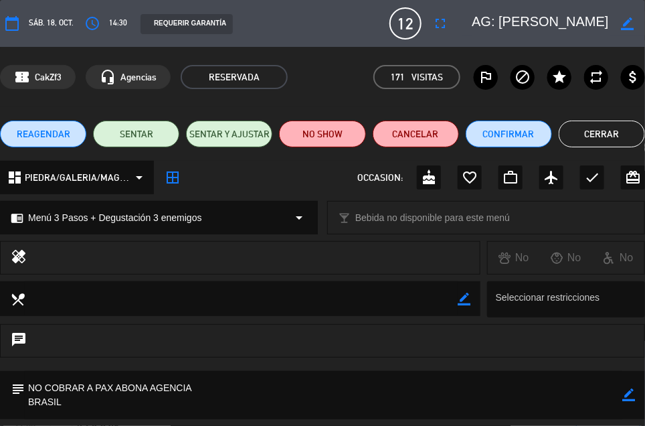
select select
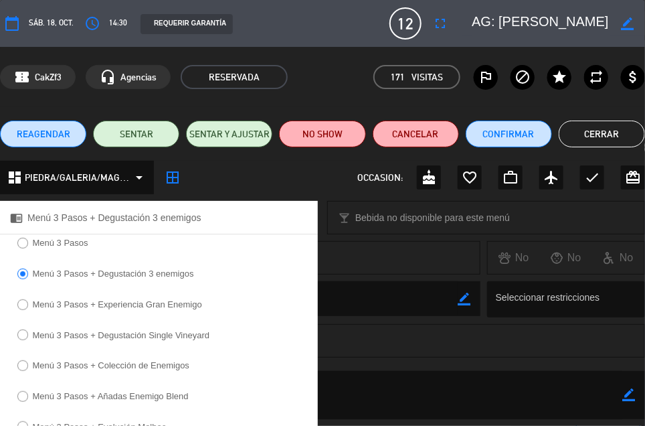
copy span "3 Pasos + Degustación 3 enemigos"
click at [396, 397] on textarea at bounding box center [324, 395] width 598 height 48
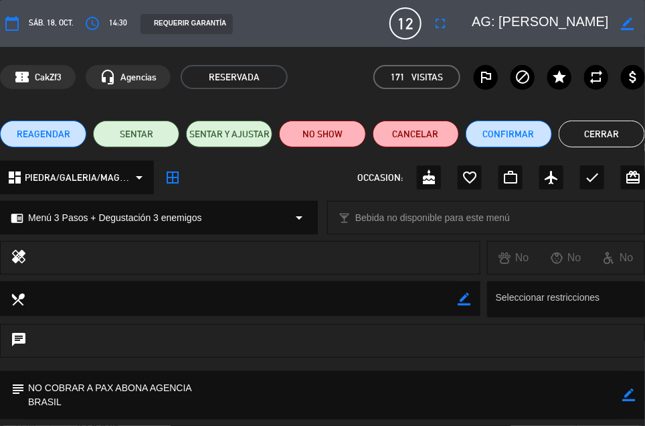
drag, startPoint x: 27, startPoint y: 389, endPoint x: 71, endPoint y: 391, distance: 43.5
click at [87, 406] on textarea at bounding box center [324, 395] width 598 height 48
click at [382, 27] on div "REQUERIR GARANTÍA" at bounding box center [259, 23] width 256 height 21
click at [574, 139] on button "Cerrar" at bounding box center [602, 133] width 86 height 27
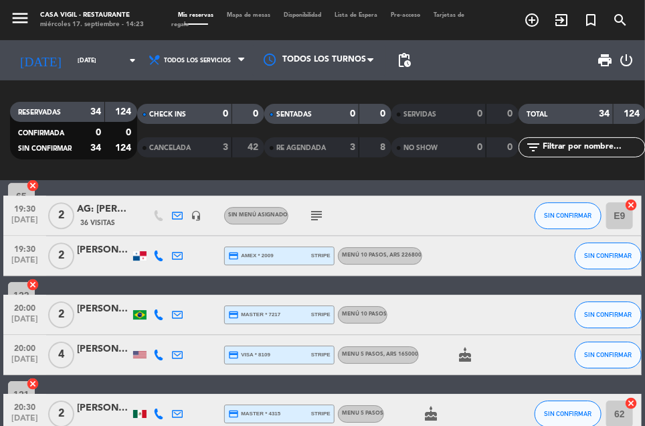
scroll to position [1189, 0]
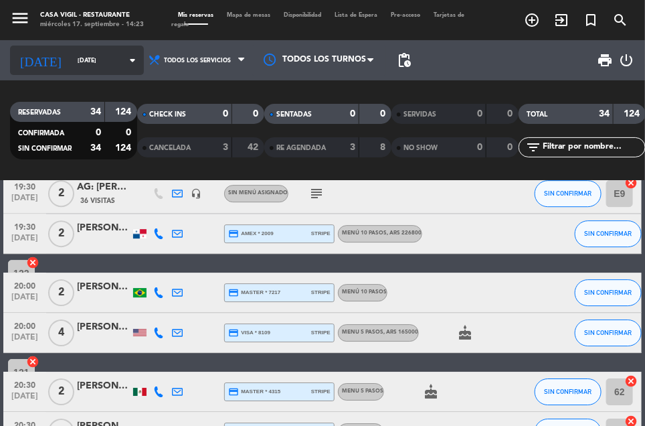
click at [124, 64] on icon "arrow_drop_down" at bounding box center [132, 60] width 16 height 16
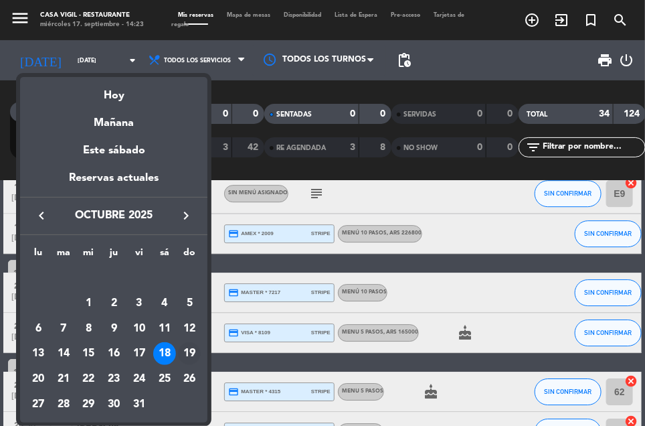
click at [185, 349] on div "19" at bounding box center [189, 353] width 23 height 23
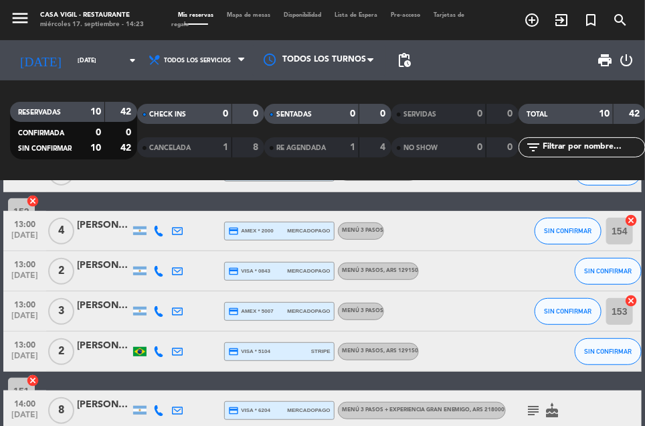
scroll to position [0, 0]
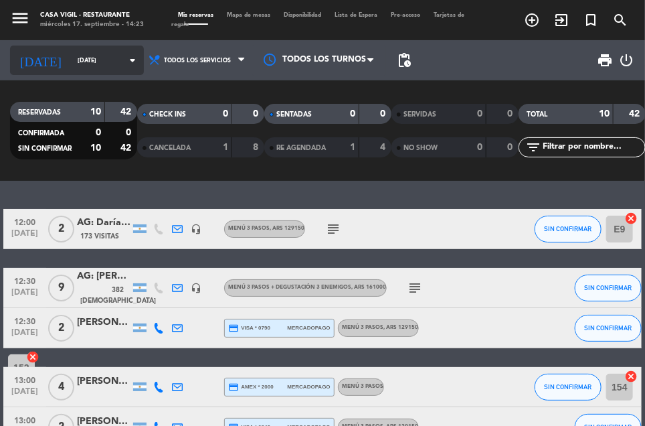
click at [106, 70] on input "dom. 19 oct." at bounding box center [113, 60] width 84 height 21
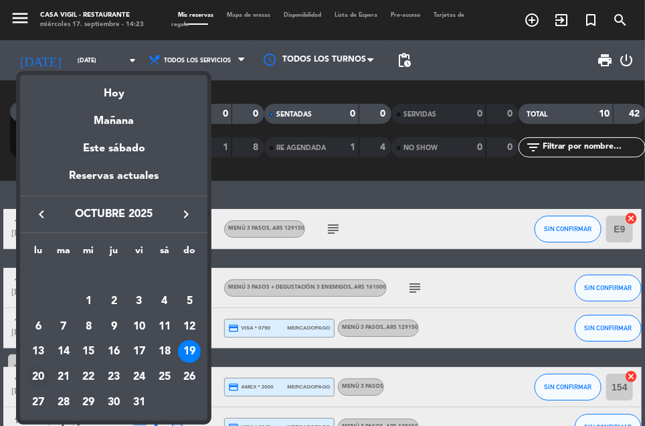
click at [35, 379] on div "20" at bounding box center [38, 376] width 23 height 23
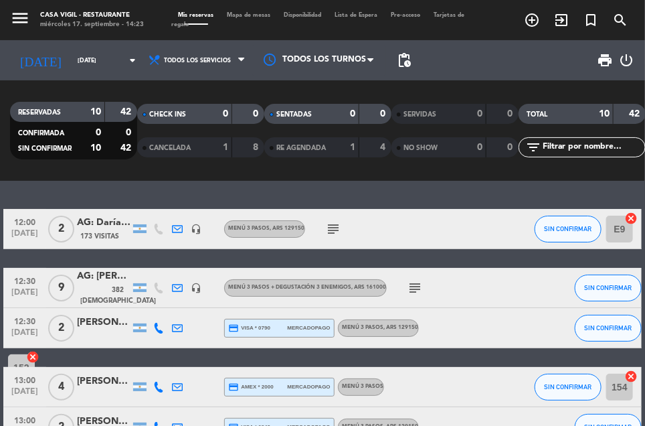
type input "lun. 20 oct."
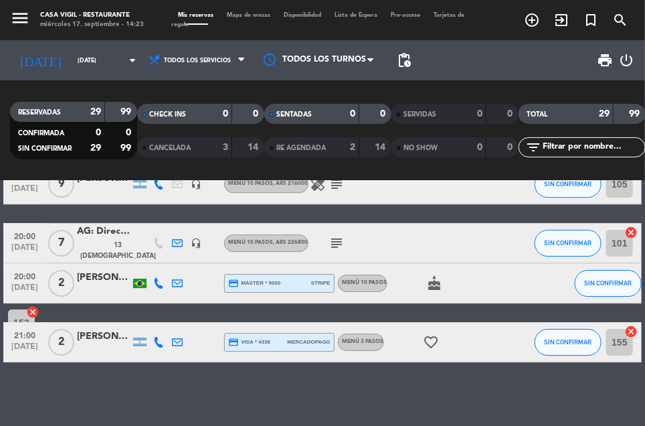
scroll to position [1201, 0]
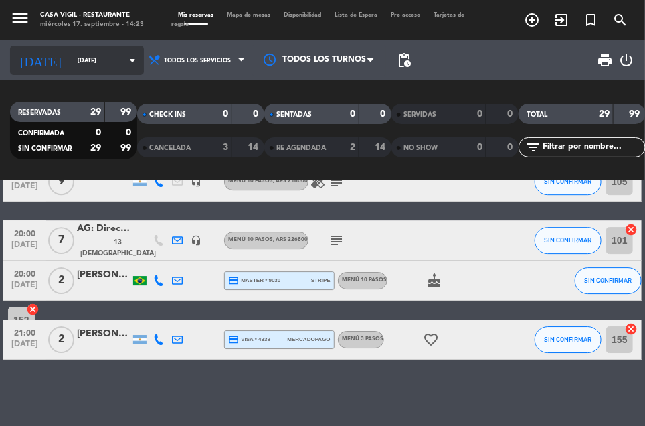
click at [96, 63] on input "lun. 20 oct." at bounding box center [113, 60] width 84 height 21
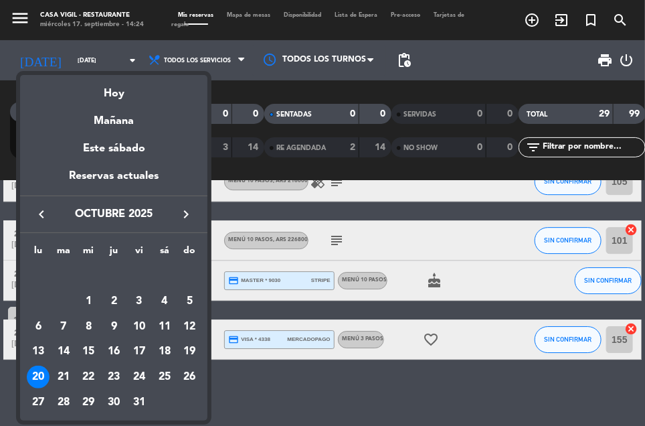
click at [38, 375] on div "20" at bounding box center [38, 376] width 23 height 23
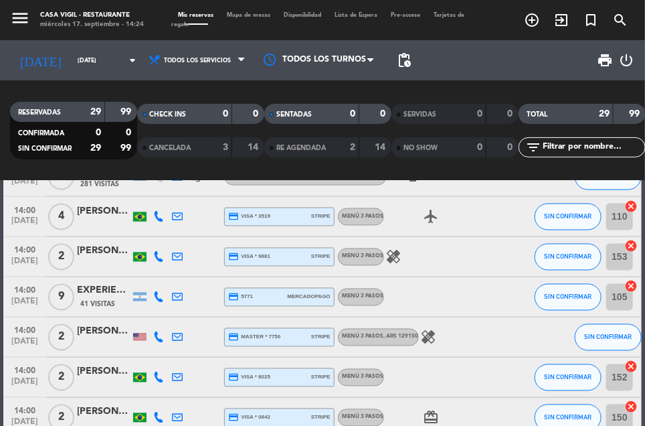
scroll to position [606, 0]
